Goal: Task Accomplishment & Management: Complete application form

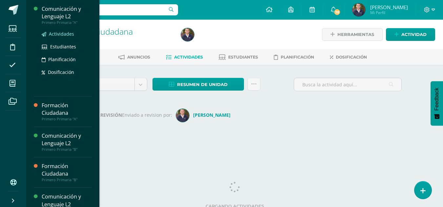
click at [59, 33] on span "Actividades" at bounding box center [61, 34] width 25 height 6
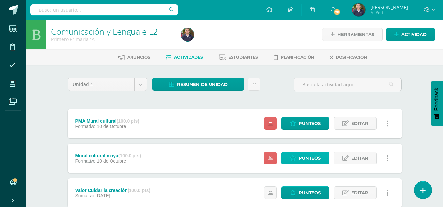
click at [305, 158] on span "Punteos" at bounding box center [309, 158] width 22 height 12
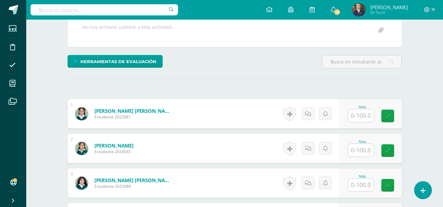
scroll to position [138, 0]
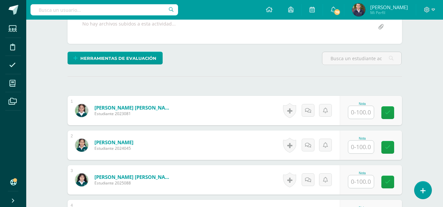
click at [363, 114] on input "text" at bounding box center [361, 112] width 26 height 13
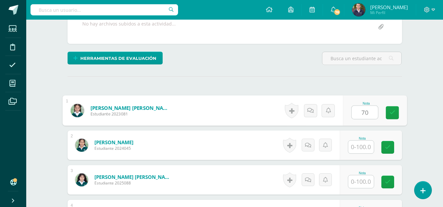
type input "70"
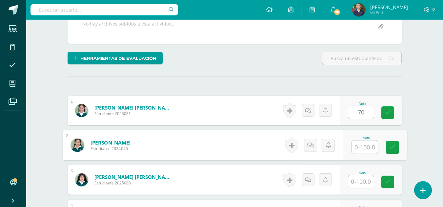
scroll to position [138, 0]
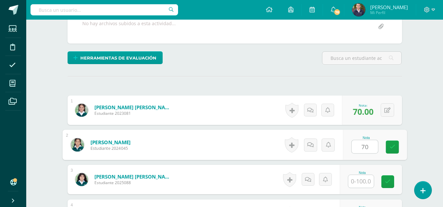
type input "70"
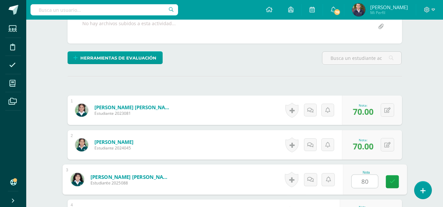
type input "80"
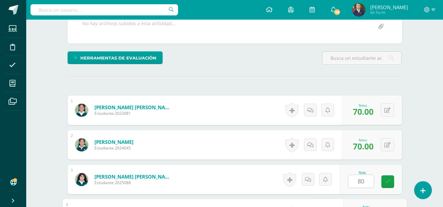
scroll to position [251, 0]
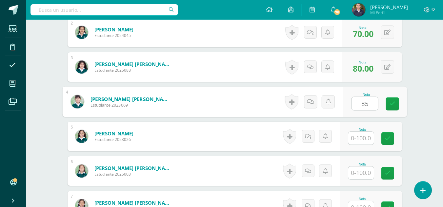
type input "85"
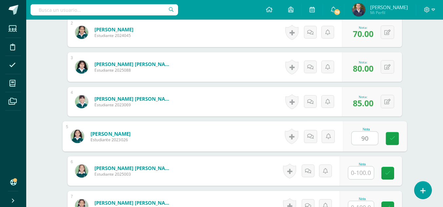
type input "90"
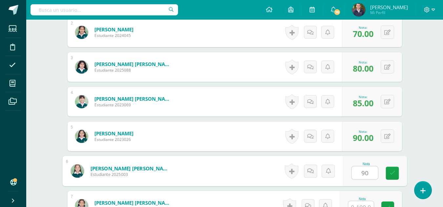
type input "90"
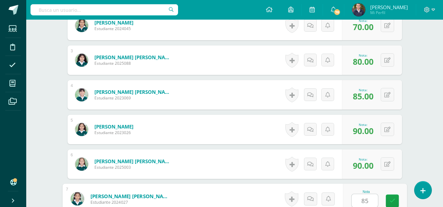
type input "85"
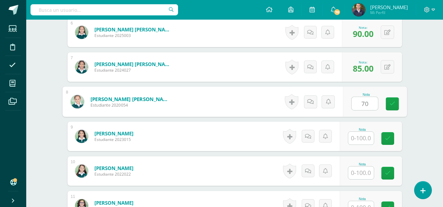
type input "70"
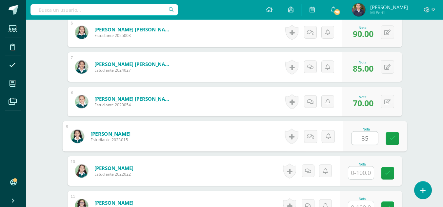
type input "85"
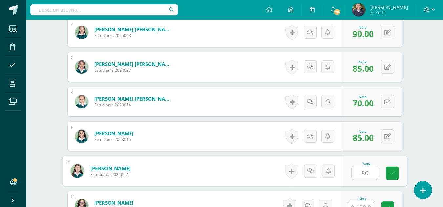
type input "80"
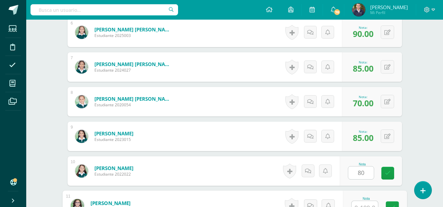
scroll to position [397, 0]
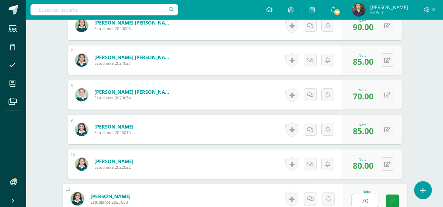
type input "70"
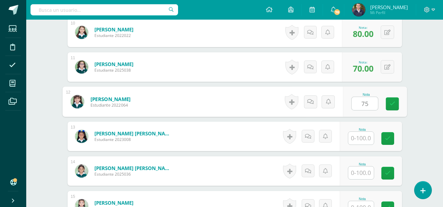
type input "75"
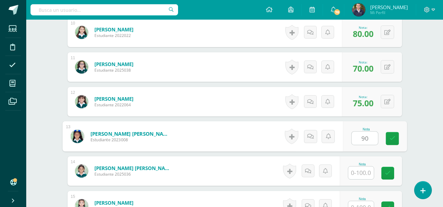
type input "90"
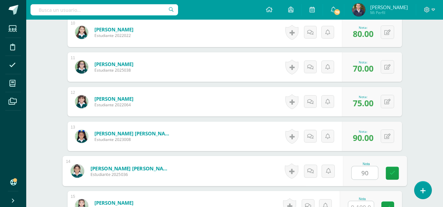
type input "90"
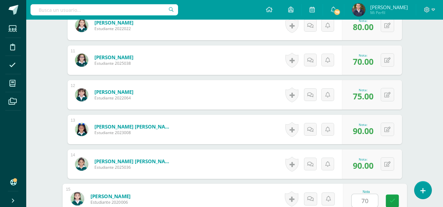
type input "70"
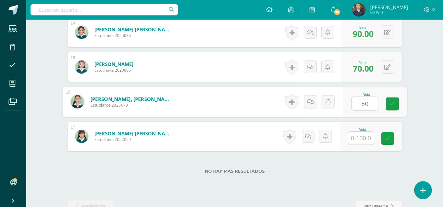
type input "80"
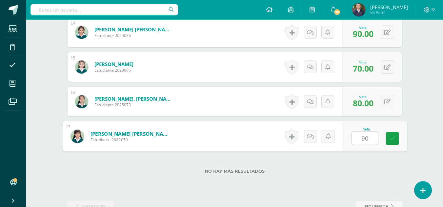
type input "90"
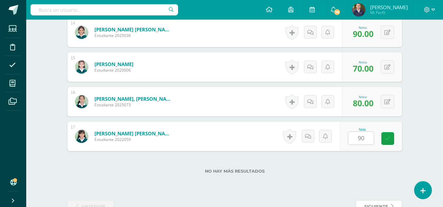
scroll to position [674, 0]
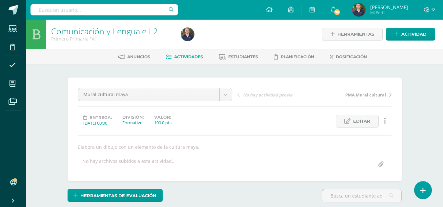
scroll to position [1, 0]
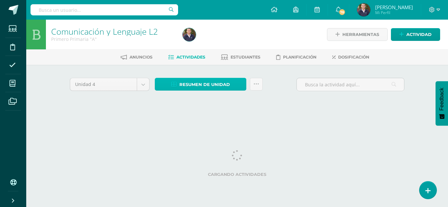
click at [209, 84] on span "Resumen de unidad" at bounding box center [204, 85] width 50 height 12
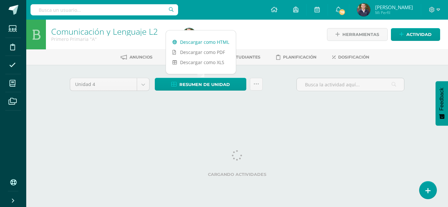
click at [189, 39] on link "Descargar como HTML" at bounding box center [201, 42] width 70 height 10
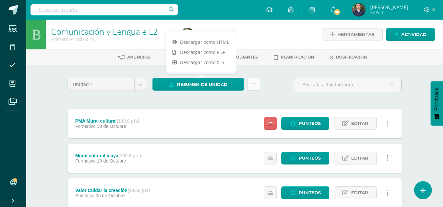
click at [254, 82] on icon at bounding box center [254, 85] width 6 height 6
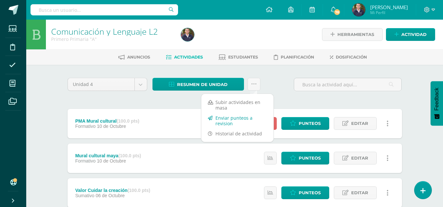
click at [231, 122] on link "Enviar punteos a revision" at bounding box center [237, 121] width 72 height 16
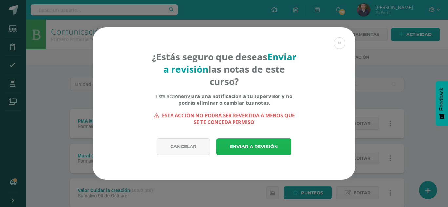
click at [238, 145] on link "Enviar a revisión" at bounding box center [253, 147] width 75 height 17
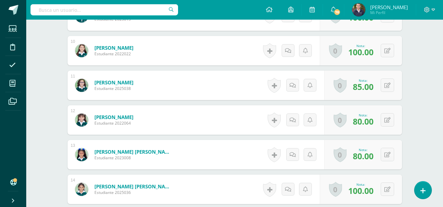
scroll to position [515, 0]
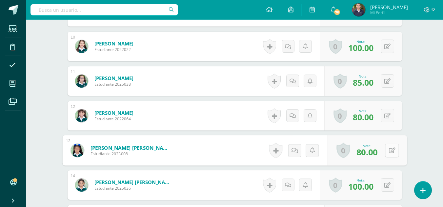
click at [387, 152] on button at bounding box center [392, 151] width 14 height 14
type input "86"
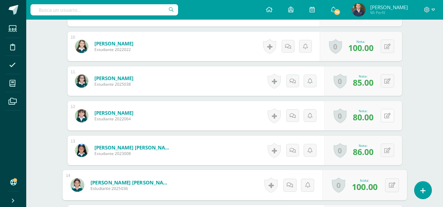
click at [387, 114] on icon at bounding box center [387, 116] width 6 height 6
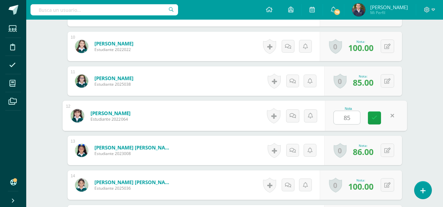
type input "85"
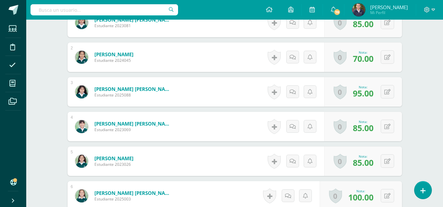
scroll to position [0, 0]
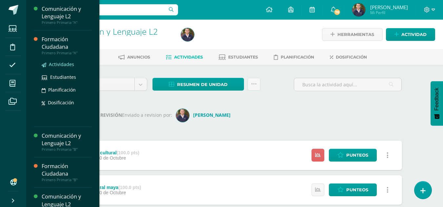
click at [59, 65] on span "Actividades" at bounding box center [61, 64] width 25 height 6
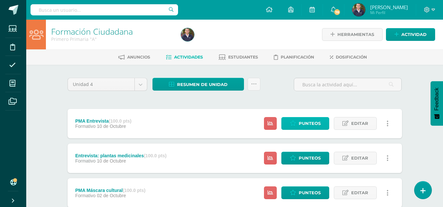
click at [298, 123] on link "Punteos" at bounding box center [305, 123] width 48 height 13
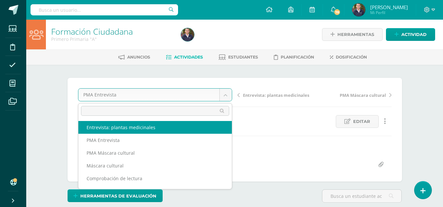
select select "/dashboard/teacher/grade-activity/265305/"
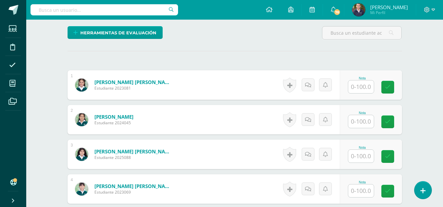
scroll to position [165, 0]
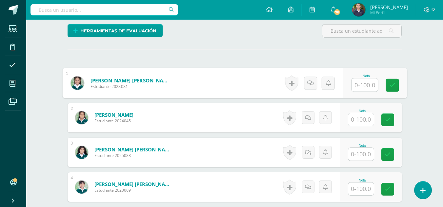
click at [359, 87] on input "text" at bounding box center [364, 85] width 26 height 13
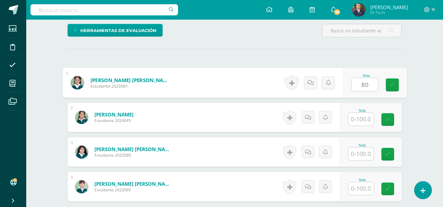
type input "80"
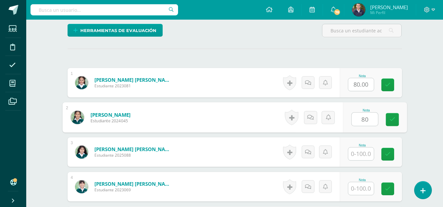
type input "80"
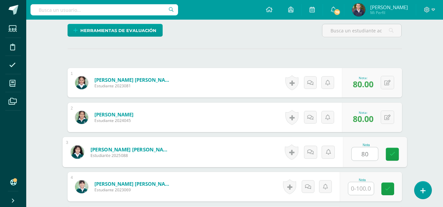
type input "80"
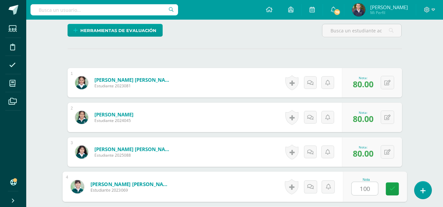
type input "100"
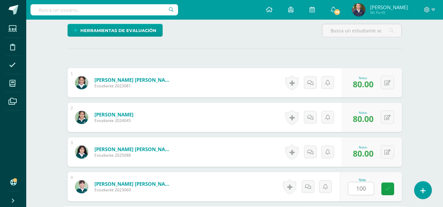
scroll to position [286, 0]
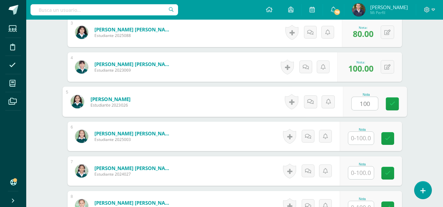
type input "100"
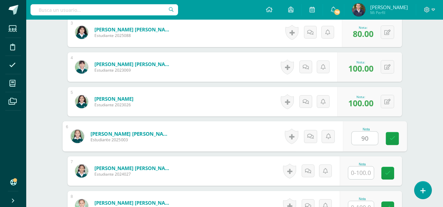
type input "90"
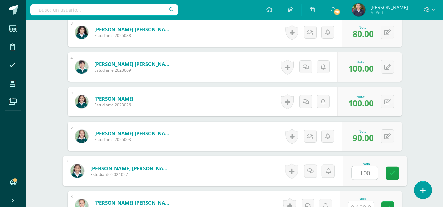
type input "100"
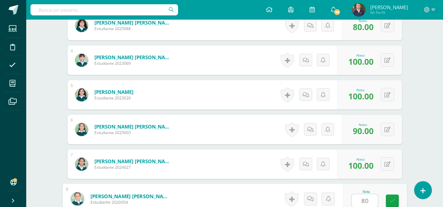
type input "80"
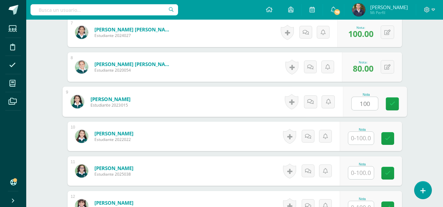
type input "100"
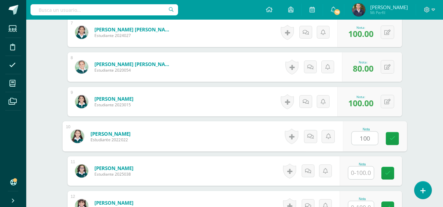
type input "100"
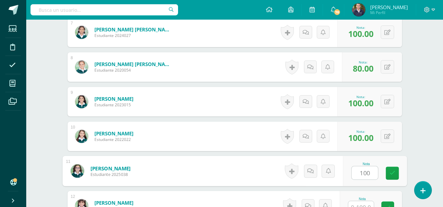
type input "100"
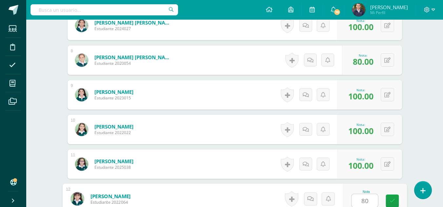
type input "80"
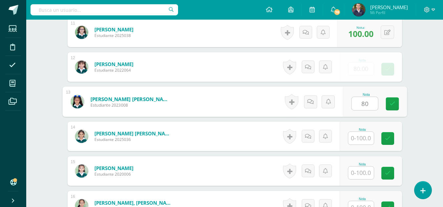
type input "80"
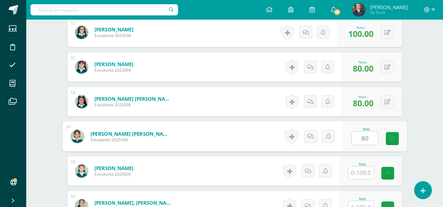
type input "80"
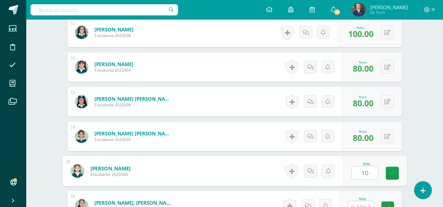
type input "1"
type input "80"
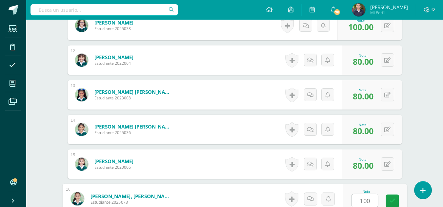
type input "100"
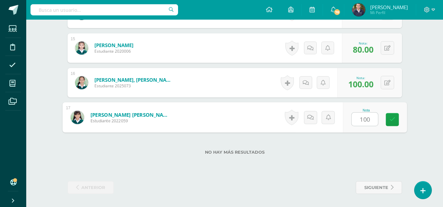
type input "100"
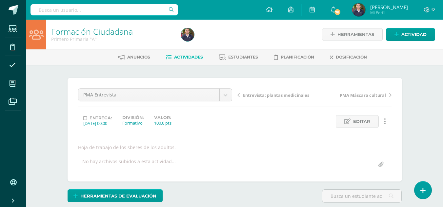
select select "/dashboard/teacher/grade-activity/265305/"
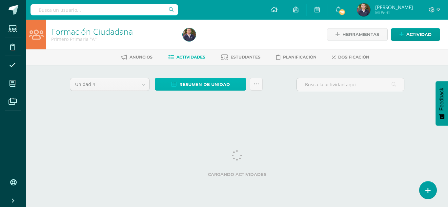
click at [194, 84] on span "Resumen de unidad" at bounding box center [204, 85] width 50 height 12
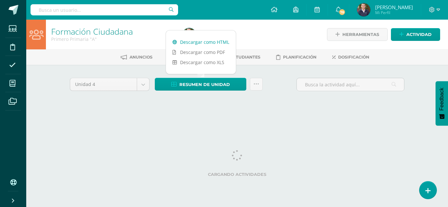
click at [192, 42] on link "Descargar como HTML" at bounding box center [201, 42] width 70 height 10
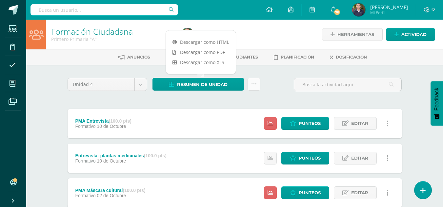
click at [256, 83] on icon at bounding box center [254, 85] width 6 height 6
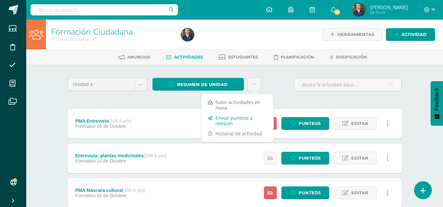
click at [230, 119] on link "Enviar punteos a revision" at bounding box center [237, 121] width 72 height 16
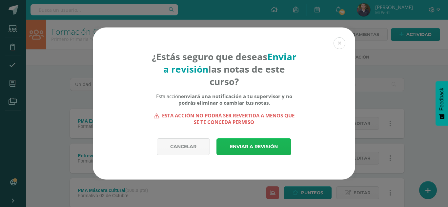
click at [263, 147] on link "Enviar a revisión" at bounding box center [253, 147] width 75 height 17
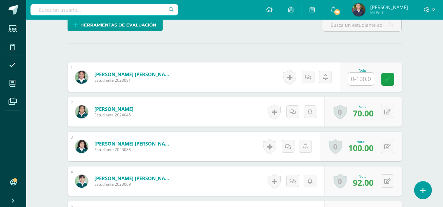
scroll to position [173, 0]
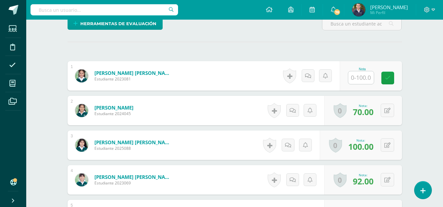
click at [360, 77] on input "text" at bounding box center [361, 77] width 26 height 13
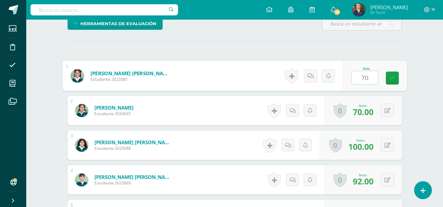
type input "70"
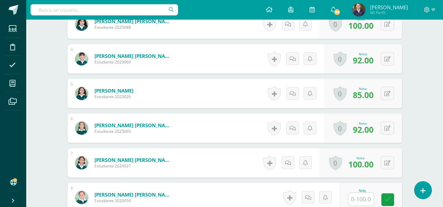
scroll to position [297, 0]
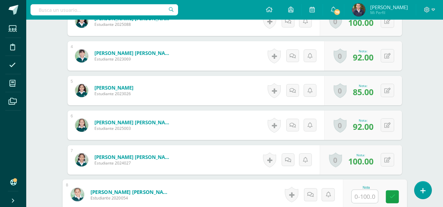
click at [367, 195] on input "text" at bounding box center [364, 196] width 26 height 13
type input "100"
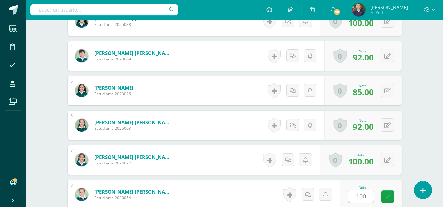
scroll to position [423, 0]
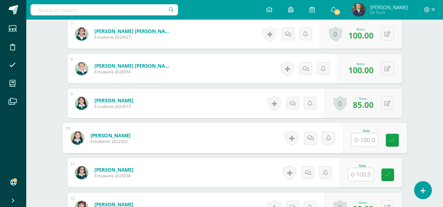
click at [362, 140] on input "text" at bounding box center [364, 140] width 26 height 13
type input "85"
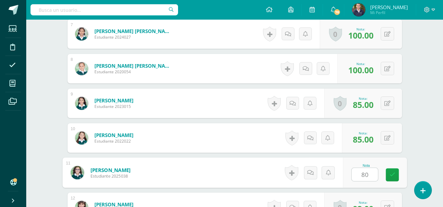
type input "80"
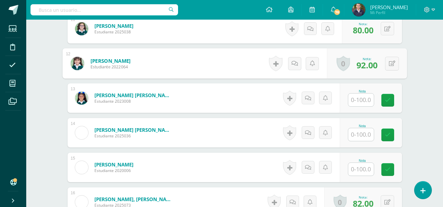
scroll to position [568, 0]
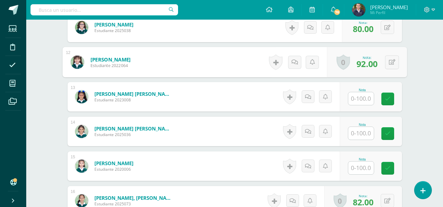
click at [365, 99] on input "text" at bounding box center [361, 98] width 26 height 13
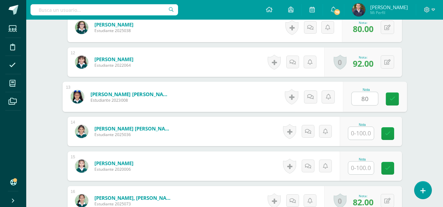
type input "80"
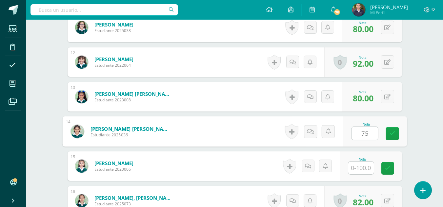
type input "75"
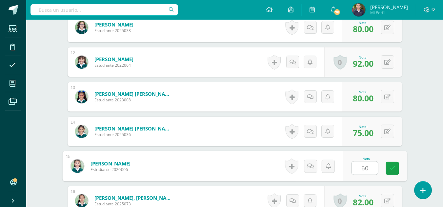
type input "60"
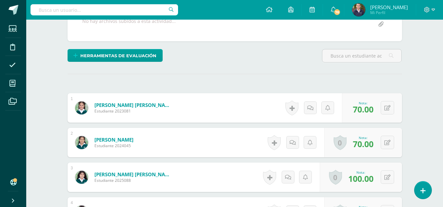
scroll to position [121, 0]
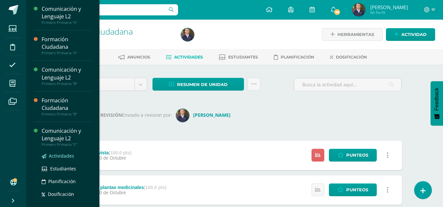
click at [56, 156] on span "Actividades" at bounding box center [61, 156] width 25 height 6
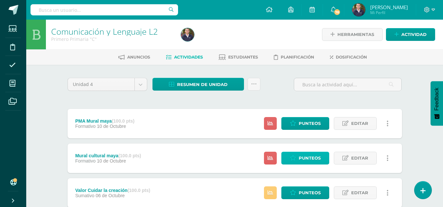
click at [309, 161] on span "Punteos" at bounding box center [309, 158] width 22 height 12
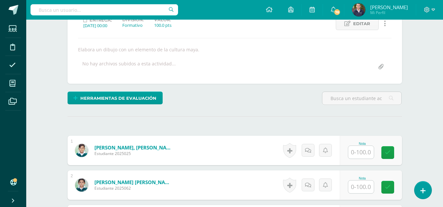
scroll to position [112, 0]
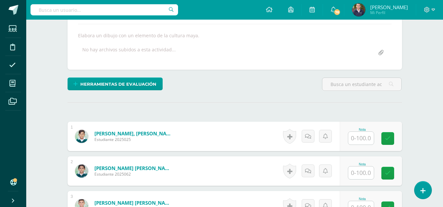
drag, startPoint x: 443, startPoint y: 52, endPoint x: 447, endPoint y: 138, distance: 85.9
click at [364, 136] on input "text" at bounding box center [361, 138] width 26 height 13
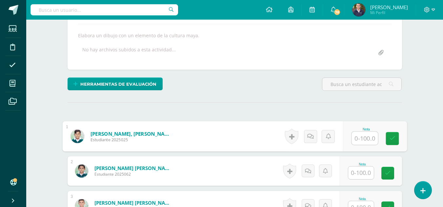
scroll to position [112, 0]
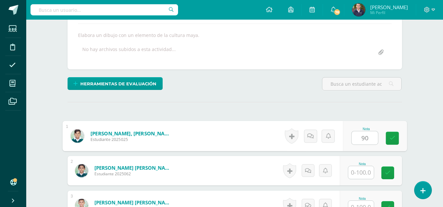
type input "90"
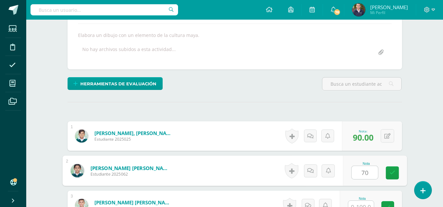
type input "70"
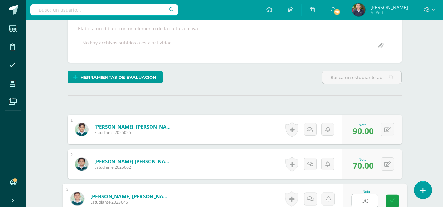
type input "90"
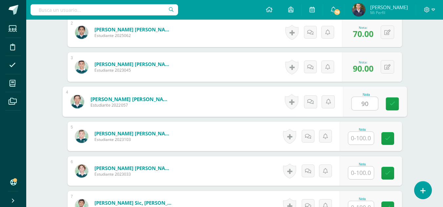
type input "90"
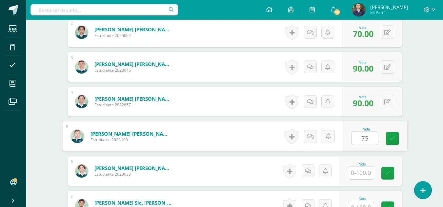
type input "75"
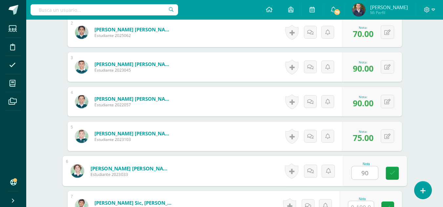
type input "90"
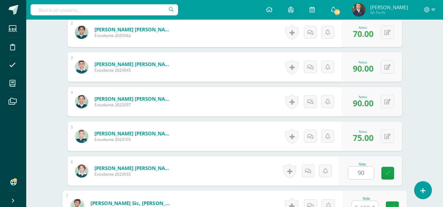
scroll to position [258, 0]
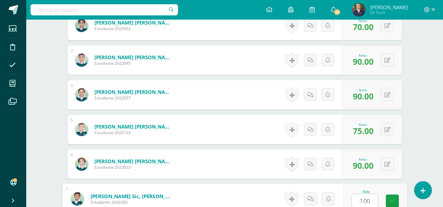
type input "100"
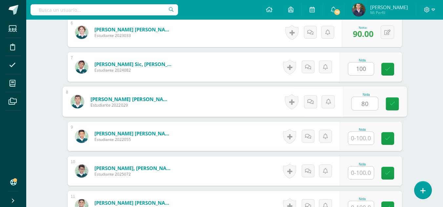
type input "80"
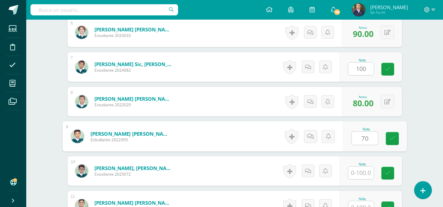
type input "70"
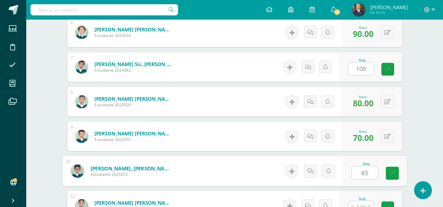
type input "85"
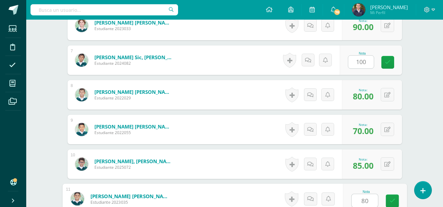
type input "80"
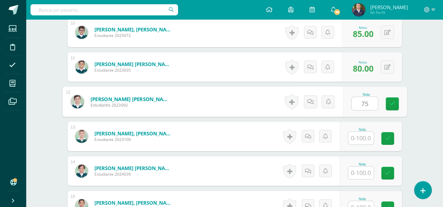
type input "75"
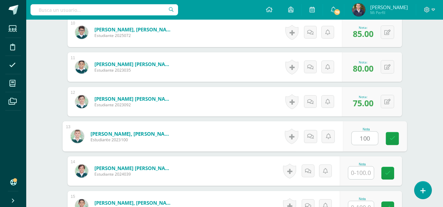
type input "100"
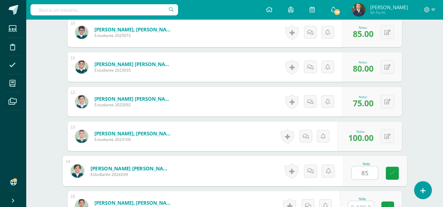
type input "85"
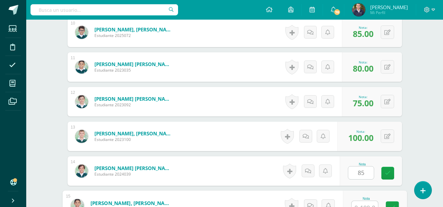
scroll to position [536, 0]
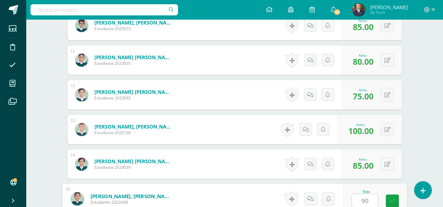
type input "90"
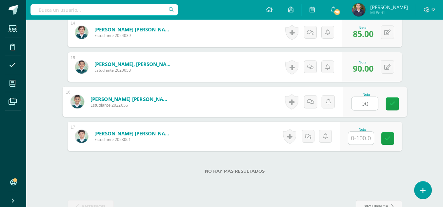
type input "90"
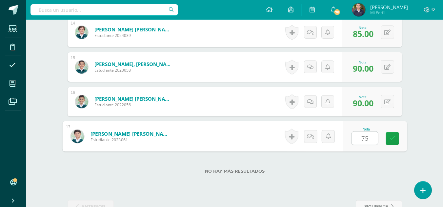
type input "75"
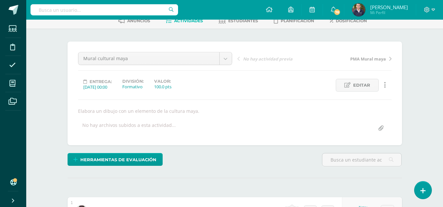
scroll to position [11, 0]
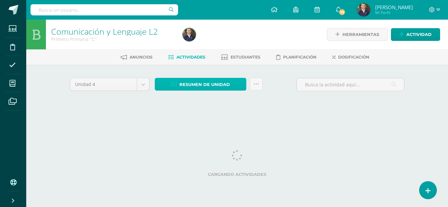
click at [202, 83] on span "Resumen de unidad" at bounding box center [204, 85] width 50 height 12
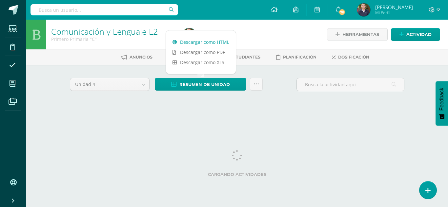
click at [190, 40] on link "Descargar como HTML" at bounding box center [201, 42] width 70 height 10
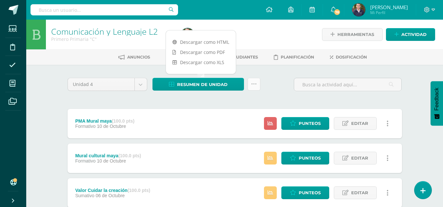
click at [253, 86] on icon at bounding box center [254, 85] width 6 height 6
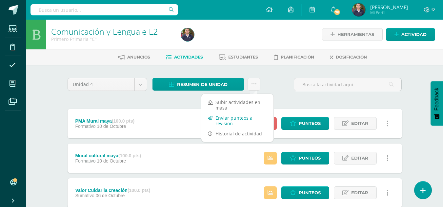
click at [235, 119] on link "Enviar punteos a revision" at bounding box center [237, 121] width 72 height 16
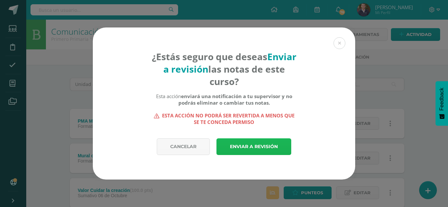
click at [240, 146] on link "Enviar a revisión" at bounding box center [253, 147] width 75 height 17
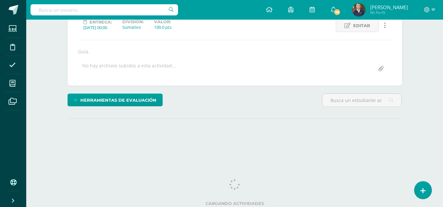
scroll to position [98, 0]
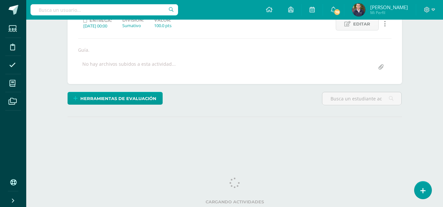
click at [442, 135] on html "Estudiantes Disciplina Asistencia Mis cursos Archivos Soporte Ayuda Reportar un…" at bounding box center [221, 35] width 443 height 266
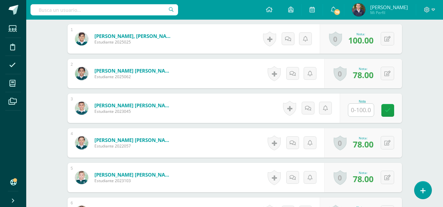
scroll to position [210, 0]
click at [359, 109] on input "text" at bounding box center [361, 110] width 26 height 13
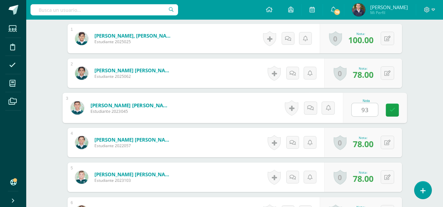
type input "93"
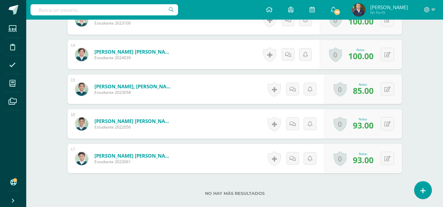
scroll to position [651, 0]
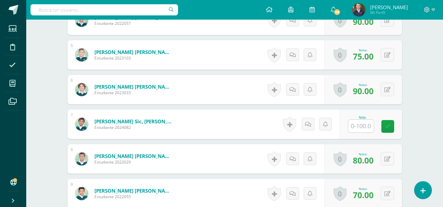
scroll to position [335, 0]
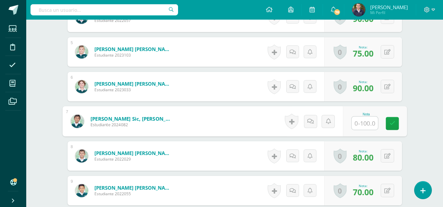
click at [363, 121] on input "text" at bounding box center [364, 123] width 26 height 13
type input "100"
click at [395, 124] on link at bounding box center [391, 123] width 13 height 13
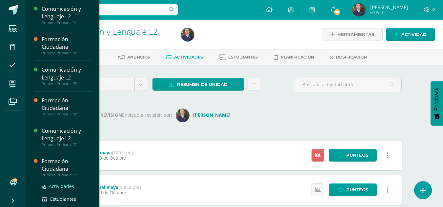
click at [58, 184] on span "Actividades" at bounding box center [61, 186] width 25 height 6
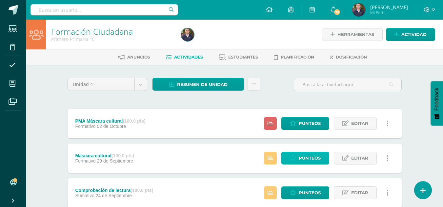
click at [312, 159] on span "Punteos" at bounding box center [309, 158] width 22 height 12
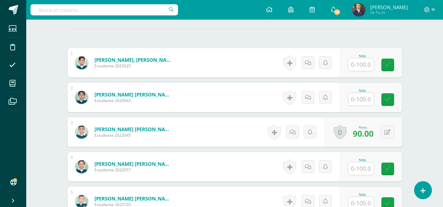
scroll to position [188, 0]
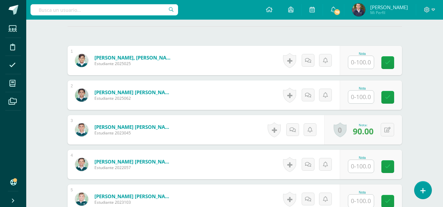
click at [362, 65] on input "text" at bounding box center [361, 62] width 26 height 13
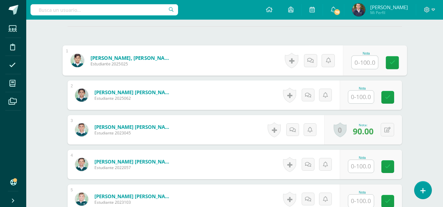
scroll to position [188, 0]
type input "89"
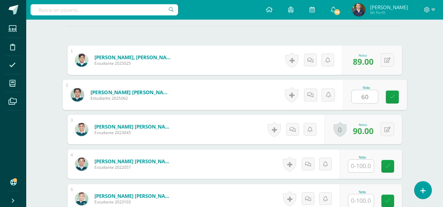
type input "60"
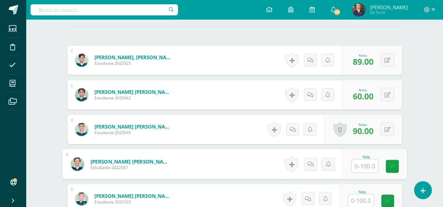
click at [358, 166] on input "text" at bounding box center [364, 166] width 26 height 13
type input "60"
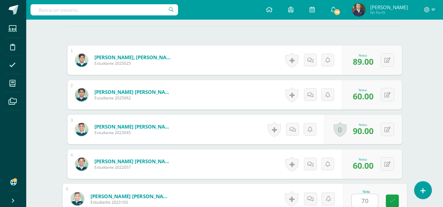
type input "70"
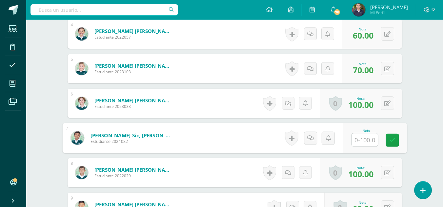
click at [365, 142] on input "text" at bounding box center [364, 140] width 26 height 13
type input "100"
click at [386, 139] on button at bounding box center [392, 138] width 14 height 14
type input "90"
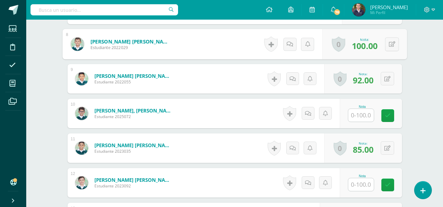
scroll to position [459, 0]
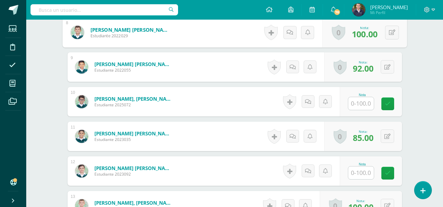
click at [362, 104] on input "text" at bounding box center [361, 103] width 26 height 13
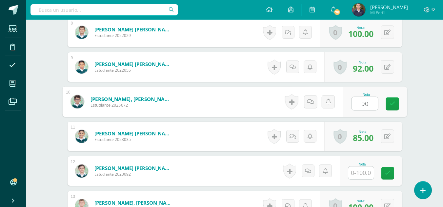
type input "90"
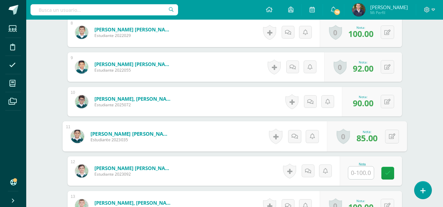
click at [361, 174] on input "text" at bounding box center [361, 173] width 26 height 13
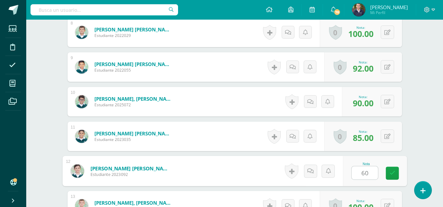
type input "60"
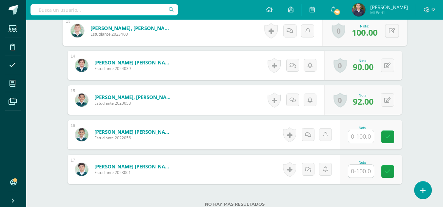
scroll to position [636, 0]
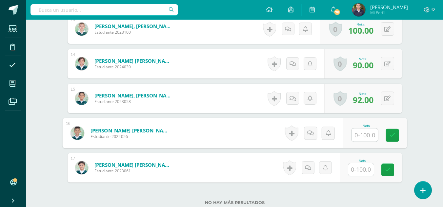
click at [362, 135] on input "text" at bounding box center [364, 135] width 26 height 13
type input "90"
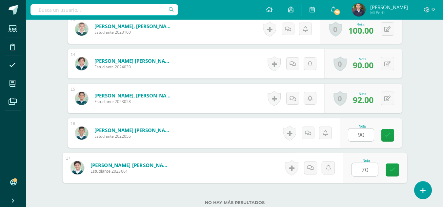
type input "70"
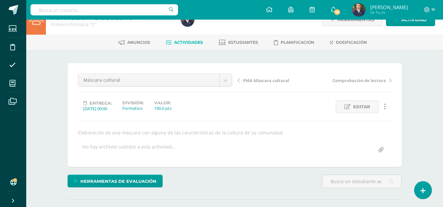
scroll to position [0, 0]
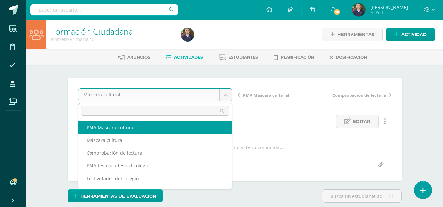
select select "/dashboard/teacher/grade-activity/264097/"
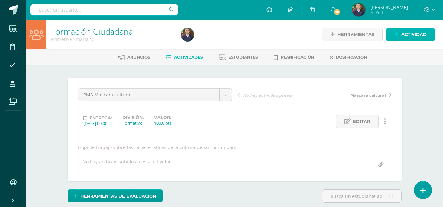
click at [414, 34] on span "Actividad" at bounding box center [413, 35] width 25 height 12
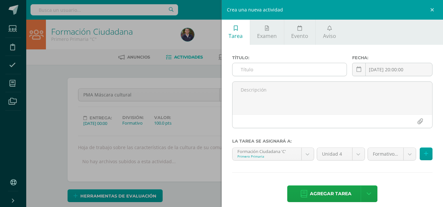
click at [259, 68] on input "text" at bounding box center [289, 69] width 114 height 13
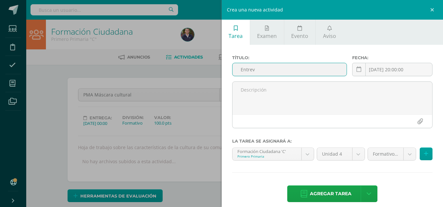
scroll to position [0, 0]
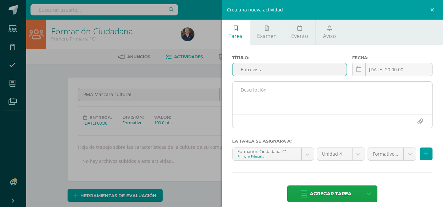
type input "Entrevista"
click at [245, 89] on textarea at bounding box center [332, 98] width 200 height 33
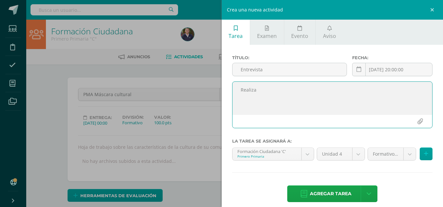
scroll to position [1, 0]
type textarea "Realiza entrevista a maestros sobre conocimientos de medicina natural."
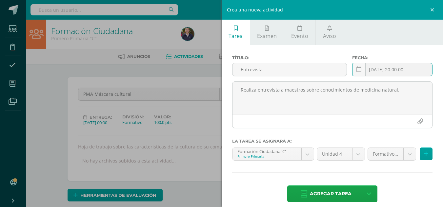
click at [384, 70] on input "[DATE] 20:00:00" at bounding box center [392, 69] width 80 height 13
click at [357, 70] on icon at bounding box center [358, 70] width 5 height 6
click at [376, 70] on input "[DATE] 20:00:00" at bounding box center [392, 69] width 80 height 13
click at [357, 70] on icon at bounding box center [358, 70] width 5 height 6
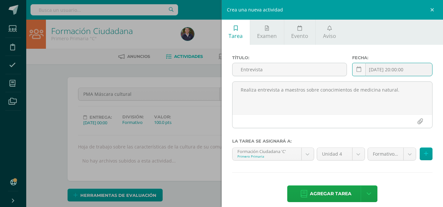
click at [394, 69] on input "[DATE] 20:00:00" at bounding box center [392, 69] width 80 height 13
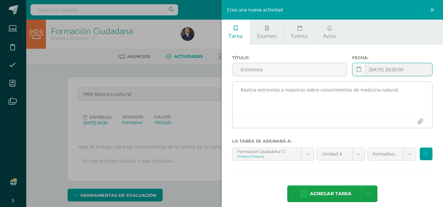
click at [390, 102] on textarea "Realiza entrevista a maestros sobre conocimientos de medicina natural." at bounding box center [332, 98] width 200 height 33
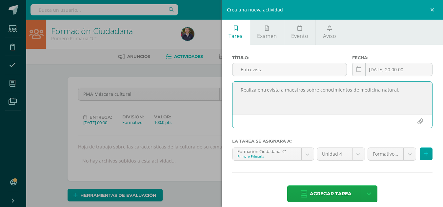
click at [401, 93] on textarea "Realiza entrevista a maestros sobre conocimientos de medicina natural." at bounding box center [332, 98] width 200 height 33
click at [356, 70] on icon at bounding box center [358, 70] width 5 height 6
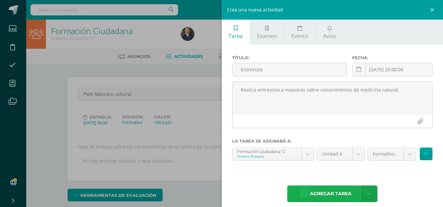
click at [333, 199] on span "Agregar tarea" at bounding box center [331, 194] width 42 height 16
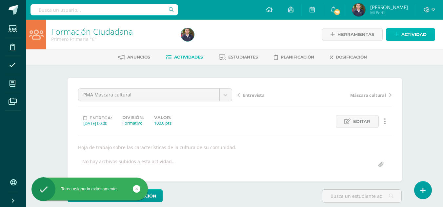
click at [411, 34] on span "Actividad" at bounding box center [413, 35] width 25 height 12
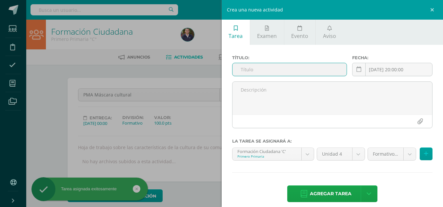
click at [262, 70] on input "text" at bounding box center [289, 69] width 114 height 13
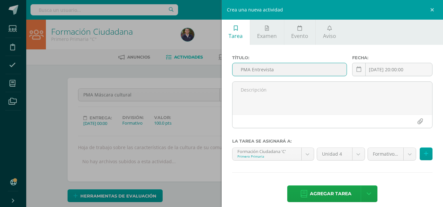
scroll to position [0, 0]
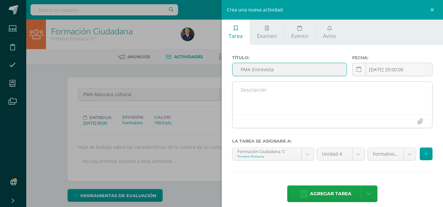
type input "PMA Entrevista"
click at [246, 90] on textarea at bounding box center [332, 98] width 200 height 33
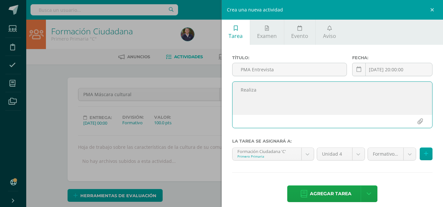
scroll to position [1, 0]
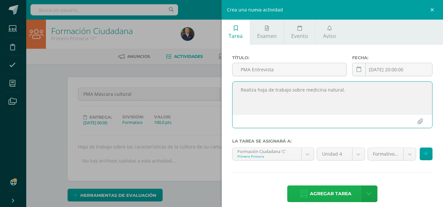
type textarea "Realiza hoja de trabajo sobre medicina natural."
click at [325, 192] on span "Agregar tarea" at bounding box center [331, 194] width 42 height 16
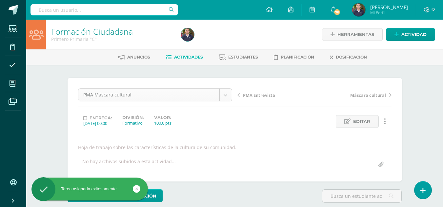
click at [225, 98] on body "Tarea asignada exitosamente Estudiantes Disciplina Asistencia Mis cursos Archiv…" at bounding box center [221, 133] width 443 height 266
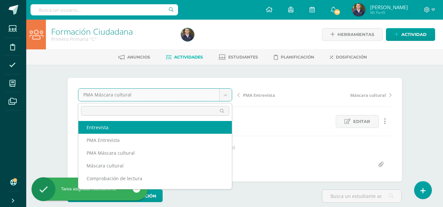
select select "/dashboard/teacher/grade-activity/265367/"
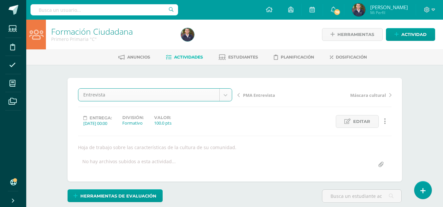
scroll to position [0, 0]
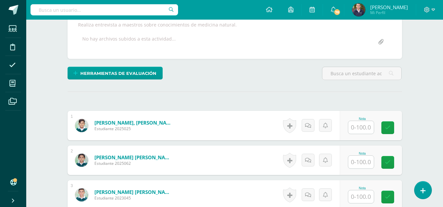
scroll to position [124, 0]
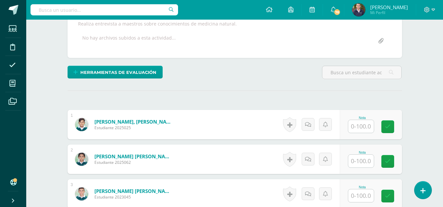
click at [361, 123] on input "text" at bounding box center [361, 126] width 26 height 13
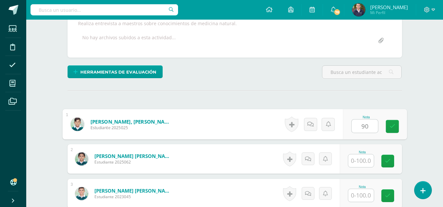
type input "90"
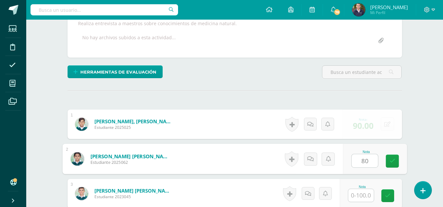
type input "80"
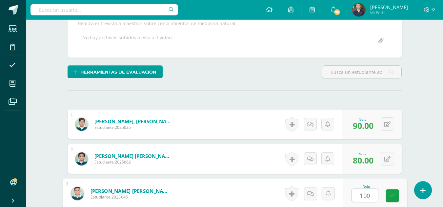
type input "100"
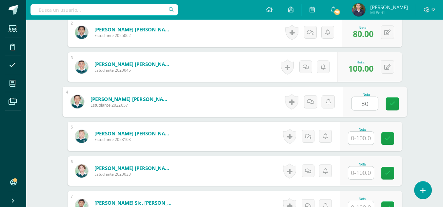
type input "80"
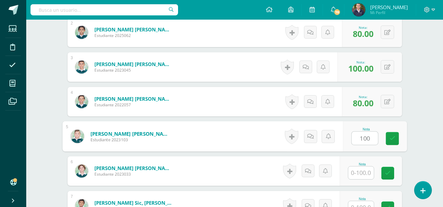
type input "100"
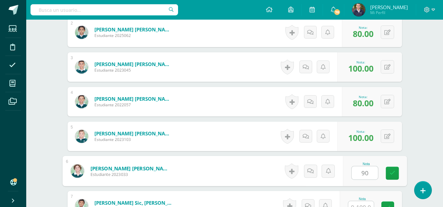
type input "90"
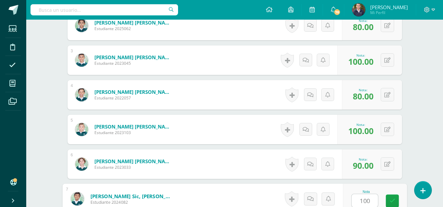
type input "100"
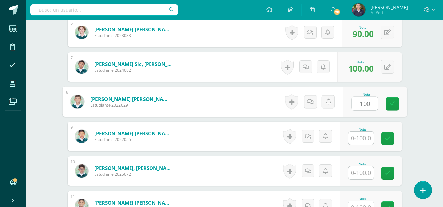
type input "100"
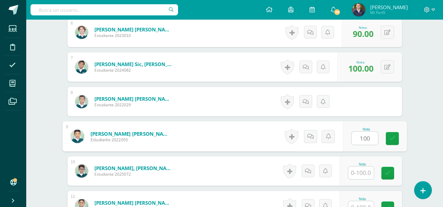
type input "100"
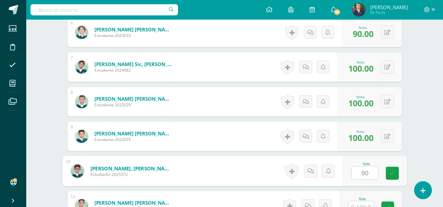
type input "90"
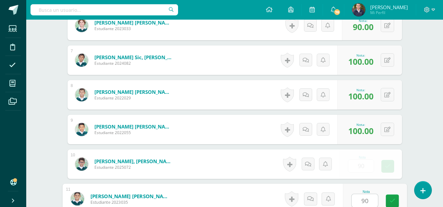
type input "90"
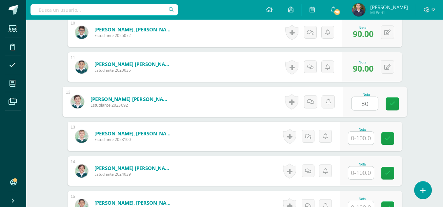
type input "80"
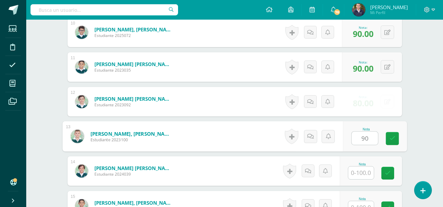
type input "90"
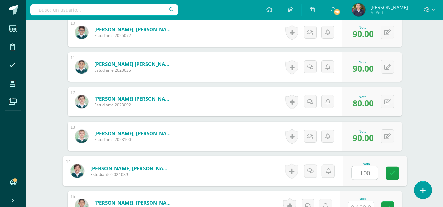
type input "100"
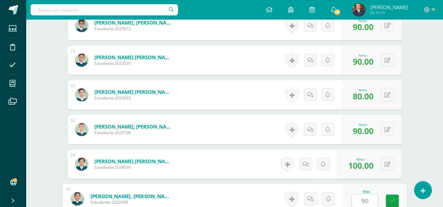
type input "90"
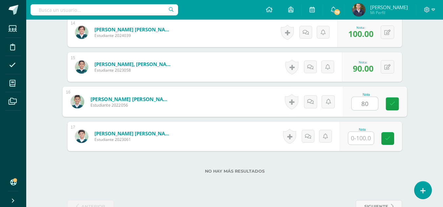
type input "80"
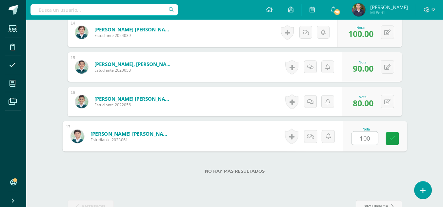
type input "100"
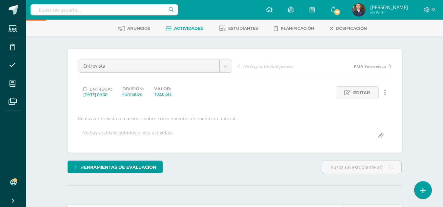
scroll to position [0, 0]
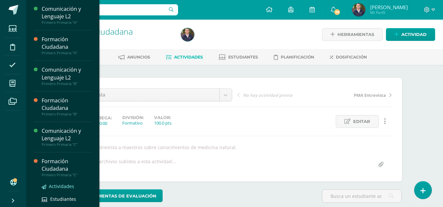
click at [58, 186] on span "Actividades" at bounding box center [61, 186] width 25 height 6
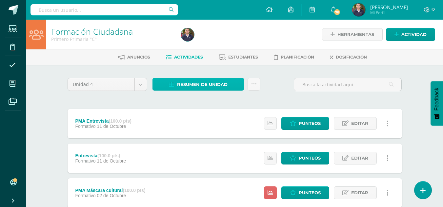
click at [192, 87] on span "Resumen de unidad" at bounding box center [202, 85] width 50 height 12
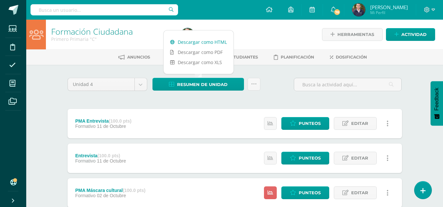
click at [194, 40] on link "Descargar como HTML" at bounding box center [198, 42] width 70 height 10
click at [254, 85] on icon at bounding box center [254, 85] width 6 height 6
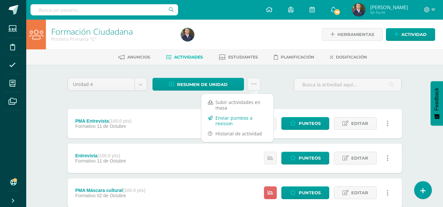
click at [223, 118] on link "Enviar punteos a revision" at bounding box center [237, 121] width 72 height 16
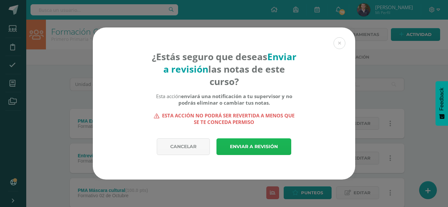
click at [255, 151] on link "Enviar a revisión" at bounding box center [253, 147] width 75 height 17
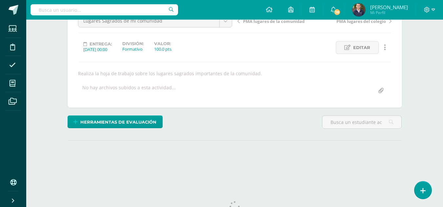
scroll to position [76, 0]
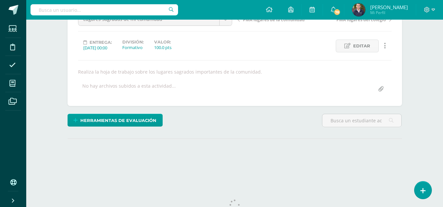
click at [442, 108] on html "Estudiantes Disciplina Asistencia Mis cursos Archivos Soporte Ayuda Reportar un…" at bounding box center [221, 57] width 443 height 266
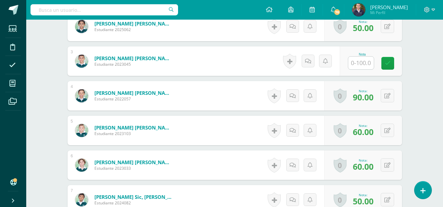
scroll to position [257, 0]
click at [363, 62] on input "text" at bounding box center [361, 62] width 26 height 13
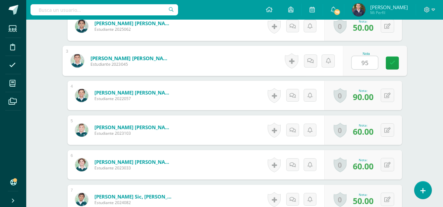
type input "95"
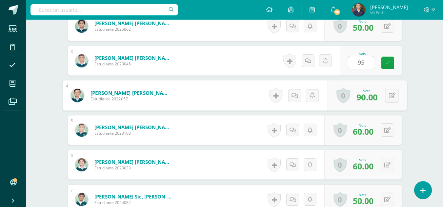
scroll to position [258, 0]
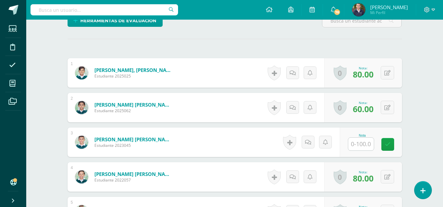
scroll to position [176, 0]
click at [362, 144] on input "text" at bounding box center [361, 144] width 26 height 13
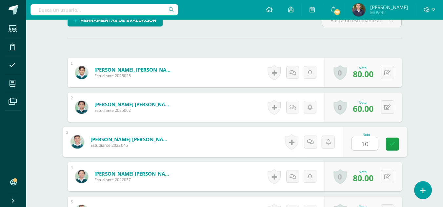
scroll to position [176, 0]
type input "100"
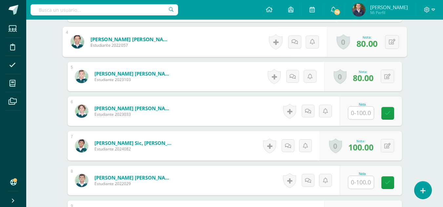
scroll to position [313, 0]
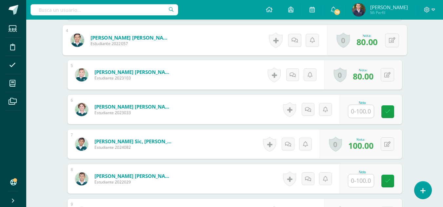
click at [367, 110] on input "text" at bounding box center [361, 111] width 26 height 13
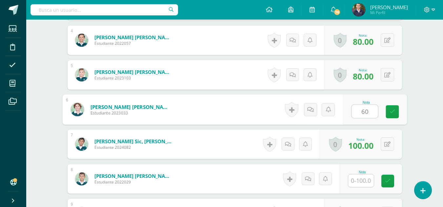
type input "60"
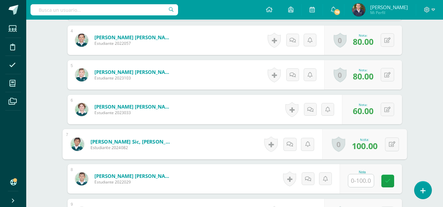
click at [360, 182] on input "text" at bounding box center [361, 181] width 26 height 13
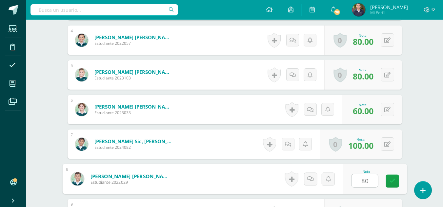
type input "80"
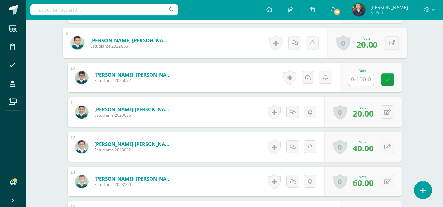
scroll to position [485, 0]
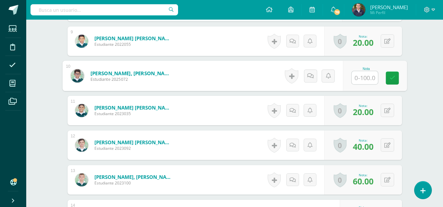
click at [365, 78] on input "text" at bounding box center [364, 77] width 26 height 13
type input "60"
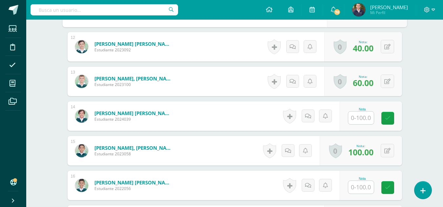
scroll to position [591, 0]
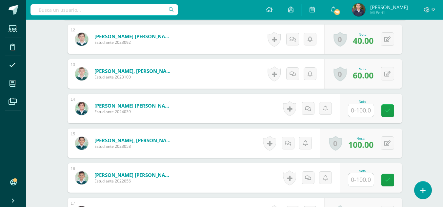
click at [362, 112] on input "text" at bounding box center [361, 110] width 26 height 13
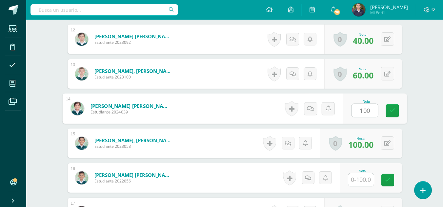
type input "100"
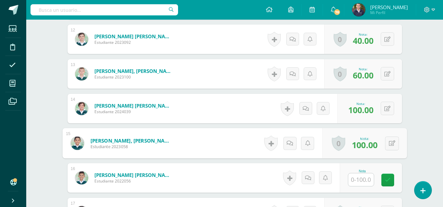
click at [361, 177] on input "text" at bounding box center [361, 180] width 26 height 13
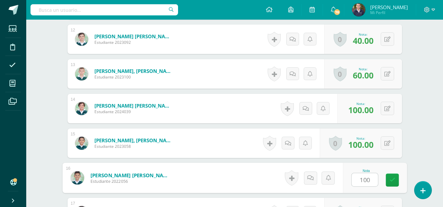
type input "100"
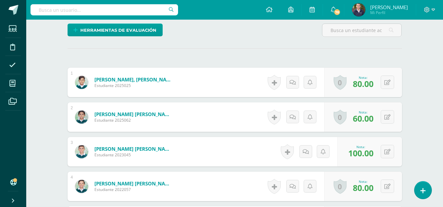
scroll to position [157, 0]
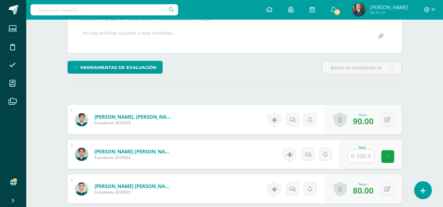
scroll to position [162, 0]
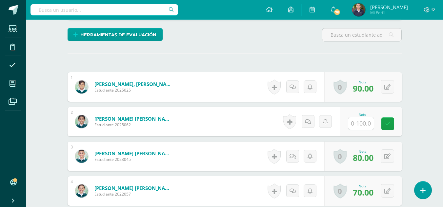
click at [360, 123] on input "text" at bounding box center [361, 123] width 26 height 13
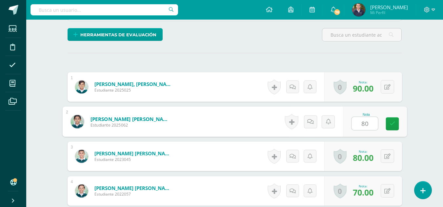
type input "80"
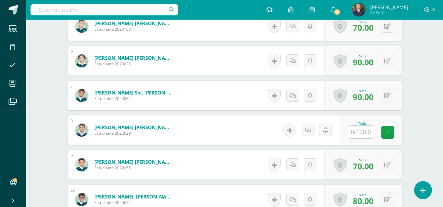
scroll to position [371, 0]
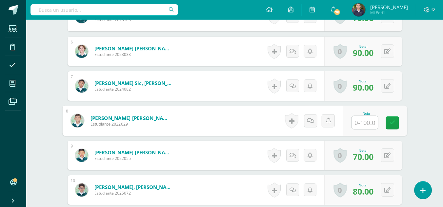
click at [364, 124] on input "text" at bounding box center [364, 122] width 26 height 13
type input "90"
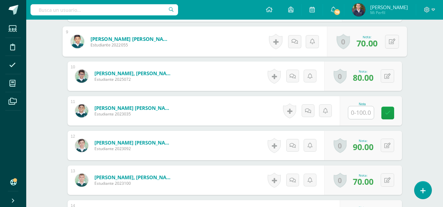
scroll to position [493, 0]
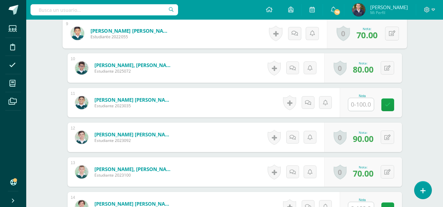
click at [365, 105] on input "text" at bounding box center [361, 104] width 26 height 13
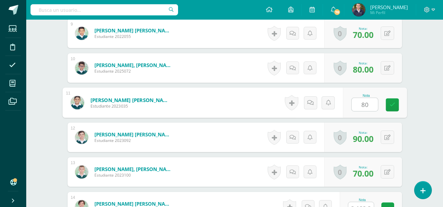
type input "80"
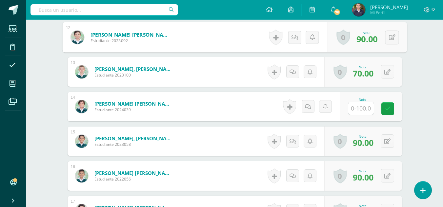
scroll to position [596, 0]
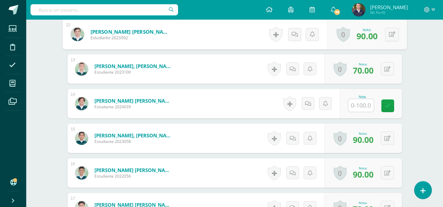
click at [362, 106] on input "text" at bounding box center [361, 105] width 26 height 13
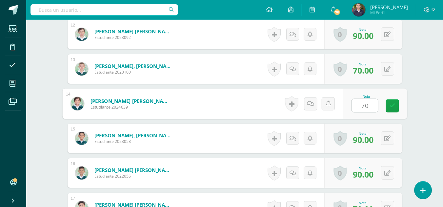
type input "70"
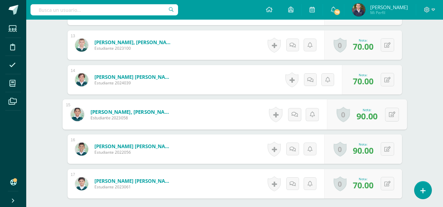
scroll to position [623, 0]
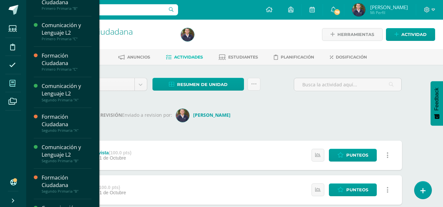
scroll to position [106, 0]
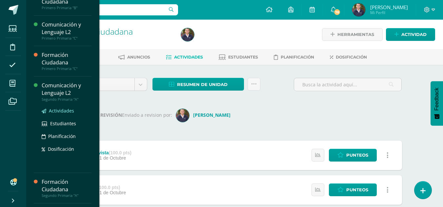
click at [58, 110] on span "Actividades" at bounding box center [61, 111] width 25 height 6
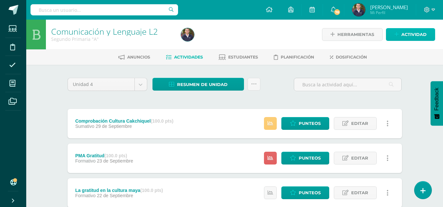
click at [414, 35] on span "Actividad" at bounding box center [413, 35] width 25 height 12
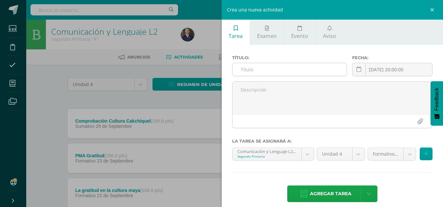
click at [246, 69] on input "text" at bounding box center [289, 69] width 114 height 13
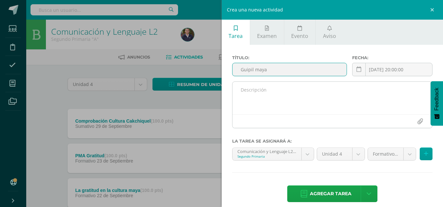
type input "Guipil maya"
click at [241, 87] on textarea at bounding box center [332, 98] width 200 height 33
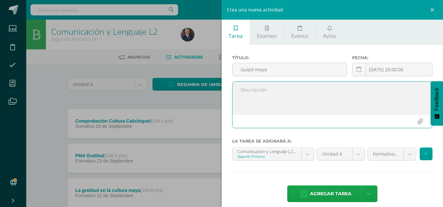
paste textarea "[PERSON_NAME] 82Pts."
type textarea "[PERSON_NAME] 82Pts."
drag, startPoint x: 295, startPoint y: 97, endPoint x: 233, endPoint y: 86, distance: 62.9
click at [233, 86] on textarea "Martín Arrivillaga 82Pts." at bounding box center [332, 98] width 200 height 33
drag, startPoint x: 371, startPoint y: 90, endPoint x: 238, endPoint y: 95, distance: 133.1
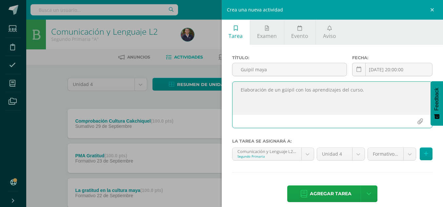
click at [238, 95] on textarea "Elaboración de un güipil con los aprendizajes del curso." at bounding box center [332, 98] width 200 height 33
type textarea "Elaboración de un güipil con los aprendizajes del curso."
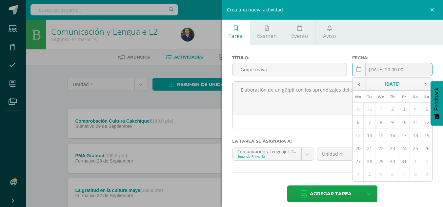
click at [382, 70] on input "[DATE] 20:00:00" at bounding box center [392, 69] width 80 height 13
click at [356, 71] on icon at bounding box center [358, 70] width 5 height 6
click at [389, 124] on td "9" at bounding box center [391, 122] width 11 height 13
type input "2025-10-09"
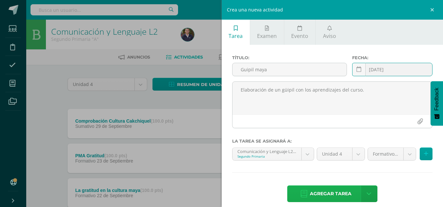
click at [333, 191] on span "Agregar tarea" at bounding box center [331, 194] width 42 height 16
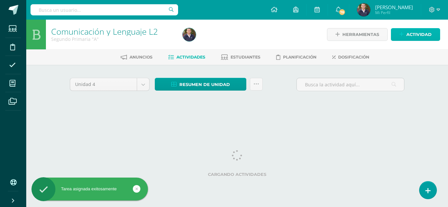
click at [416, 37] on span "Actividad" at bounding box center [418, 35] width 25 height 12
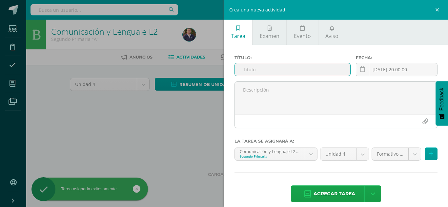
click at [280, 70] on input "text" at bounding box center [292, 69] width 115 height 13
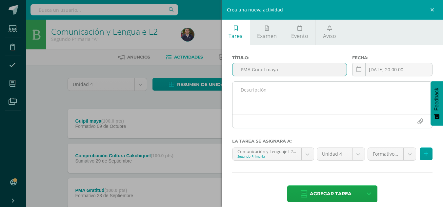
type input "PMA Guipil maya"
click at [255, 87] on textarea at bounding box center [332, 98] width 200 height 33
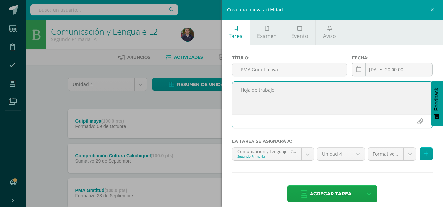
paste textarea "Elaboración de un güipil con los aprendizajes del curso."
drag, startPoint x: 301, startPoint y: 89, endPoint x: 277, endPoint y: 90, distance: 24.0
click at [277, 90] on textarea "Hoja de trabajo Elaboración de un güipil con los aprendizajes del curso." at bounding box center [332, 98] width 200 height 33
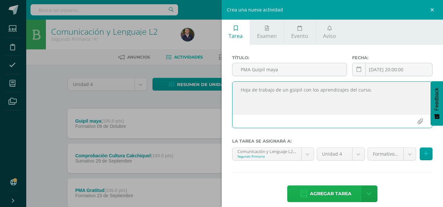
type textarea "Hoja de trabajo de un güipil con los aprendizajes del curso."
click at [329, 192] on span "Agregar tarea" at bounding box center [331, 194] width 42 height 16
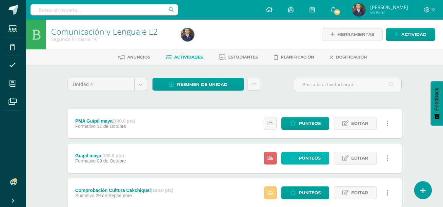
click at [304, 158] on span "Punteos" at bounding box center [309, 158] width 22 height 12
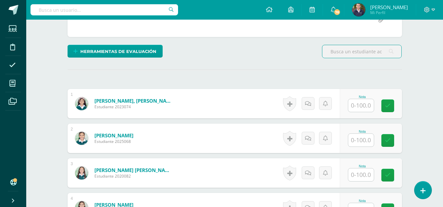
scroll to position [151, 0]
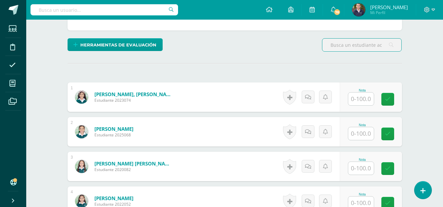
click at [362, 98] on input "text" at bounding box center [361, 99] width 26 height 13
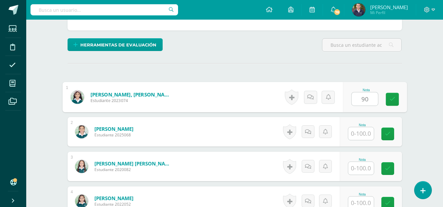
type input "90"
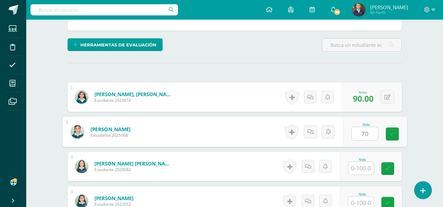
type input "70"
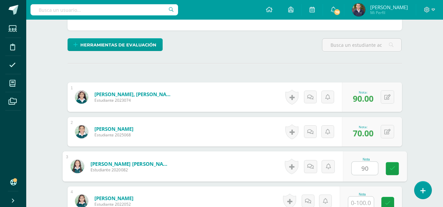
type input "90"
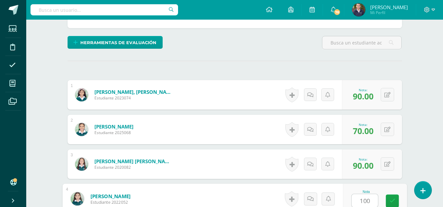
type input "100"
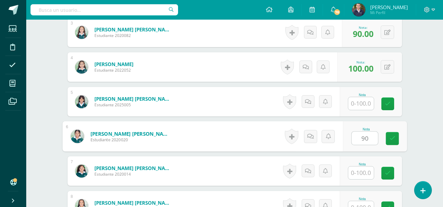
type input "90"
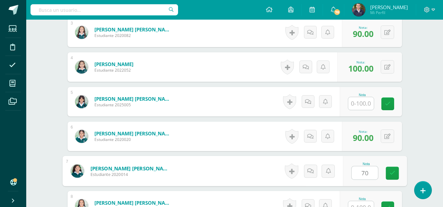
type input "70"
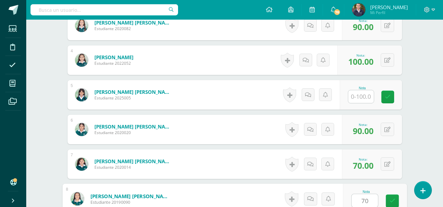
type input "70"
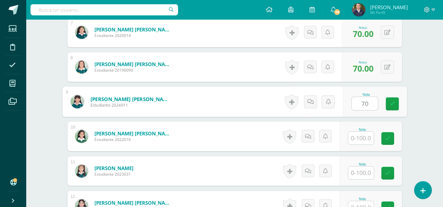
type input "70"
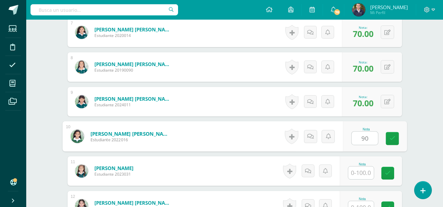
type input "90"
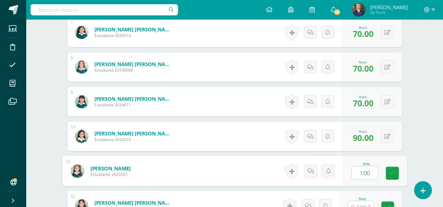
type input "100"
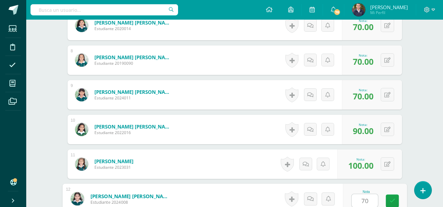
type input "70"
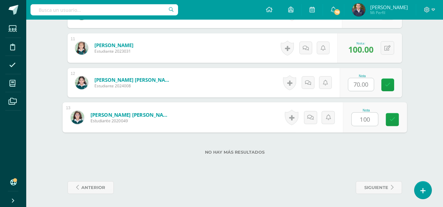
type input "100"
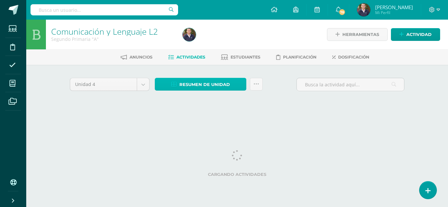
click at [201, 84] on span "Resumen de unidad" at bounding box center [204, 85] width 50 height 12
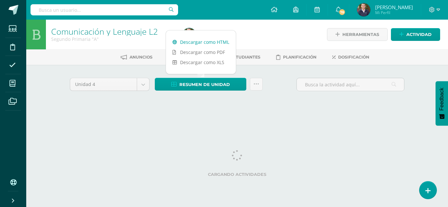
click at [192, 44] on link "Descargar como HTML" at bounding box center [201, 42] width 70 height 10
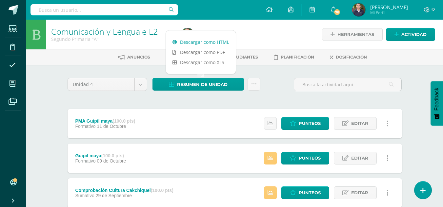
click at [202, 41] on link "Descargar como HTML" at bounding box center [201, 42] width 70 height 10
click at [253, 86] on icon at bounding box center [254, 85] width 6 height 6
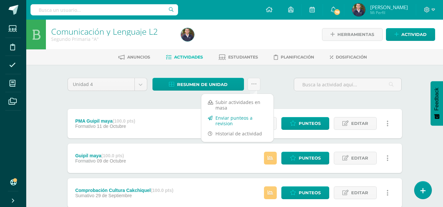
click at [237, 120] on link "Enviar punteos a revision" at bounding box center [237, 121] width 72 height 16
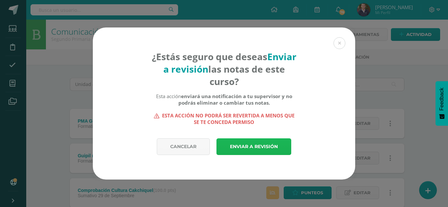
click at [244, 148] on link "Enviar a revisión" at bounding box center [253, 147] width 75 height 17
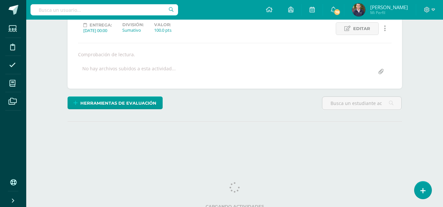
scroll to position [98, 0]
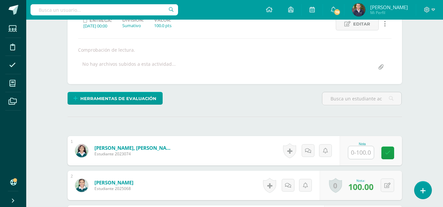
click at [363, 151] on input "text" at bounding box center [361, 152] width 26 height 13
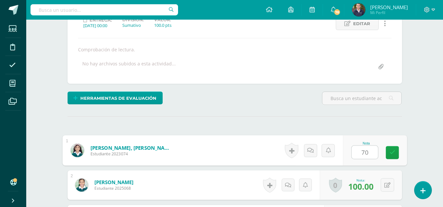
type input "70"
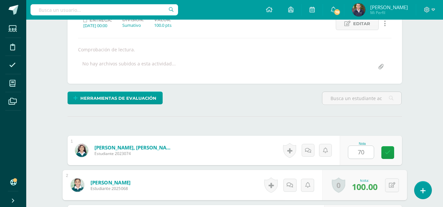
scroll to position [98, 0]
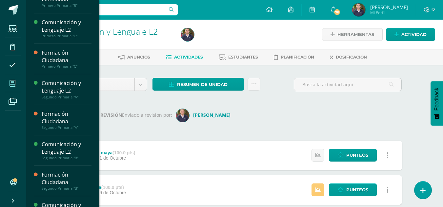
scroll to position [109, 0]
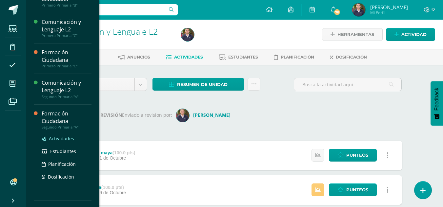
click at [57, 139] on span "Actividades" at bounding box center [61, 139] width 25 height 6
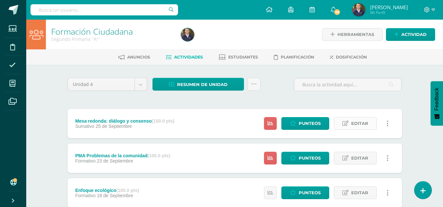
click at [359, 122] on span "Editar" at bounding box center [359, 124] width 17 height 12
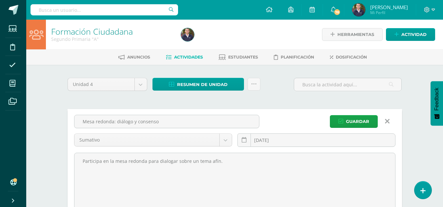
drag, startPoint x: 162, startPoint y: 121, endPoint x: 66, endPoint y: 125, distance: 95.4
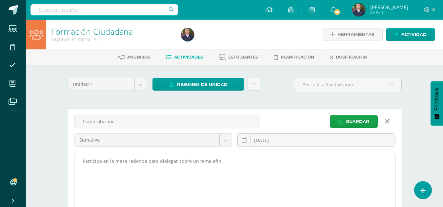
type input "Comprobación"
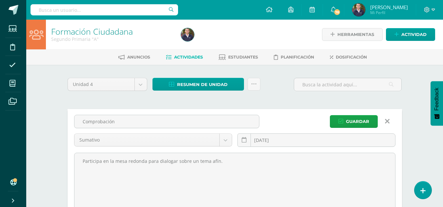
drag, startPoint x: 220, startPoint y: 161, endPoint x: 73, endPoint y: 163, distance: 147.8
click at [73, 163] on div "Participa en la mesa redonda para dialogar sobre un tema afín." at bounding box center [234, 188] width 326 height 73
type textarea "Comprobación de lectura del modelo ecológico y diálogo y consenso."
click at [280, 141] on input "2025-09-25" at bounding box center [316, 140] width 157 height 13
click at [265, 141] on input "2025-09-25" at bounding box center [316, 140] width 157 height 13
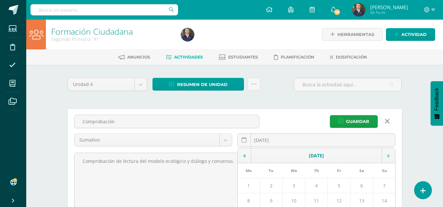
click at [389, 155] on td at bounding box center [387, 155] width 13 height 15
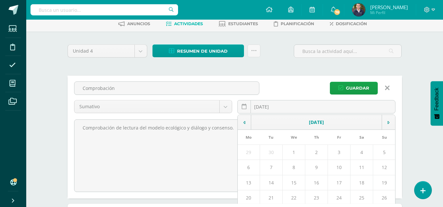
scroll to position [93, 0]
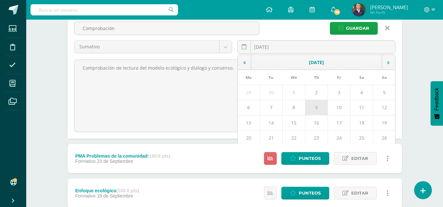
click at [316, 106] on td "9" at bounding box center [316, 107] width 23 height 15
type input "2025-10-09"
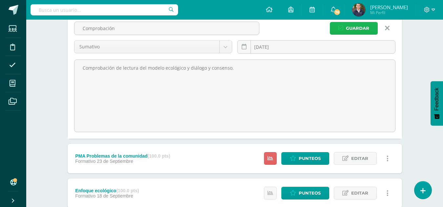
click at [355, 29] on span "Guardar" at bounding box center [357, 28] width 23 height 12
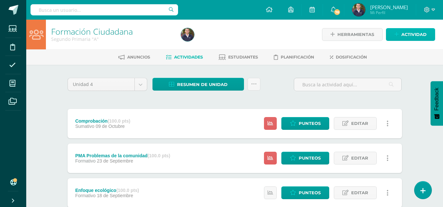
click at [421, 36] on span "Actividad" at bounding box center [413, 35] width 25 height 12
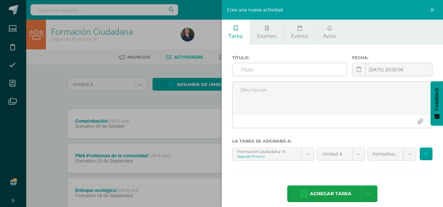
click at [274, 67] on input "text" at bounding box center [289, 69] width 114 height 13
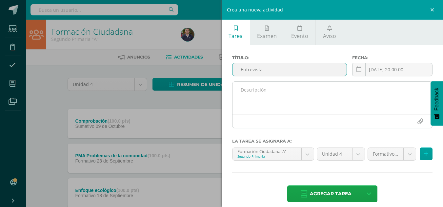
type input "Entrevista"
click at [249, 93] on textarea at bounding box center [332, 98] width 200 height 33
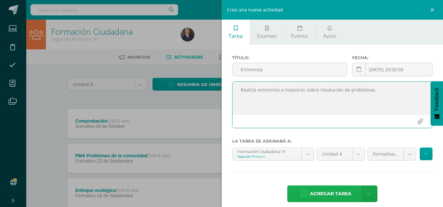
type textarea "Realiza entrevista a maestros sobre resolución de problemas."
click at [328, 192] on span "Agregar tarea" at bounding box center [331, 194] width 42 height 16
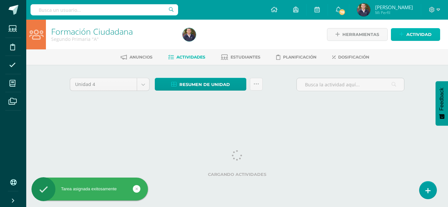
click at [419, 34] on span "Actividad" at bounding box center [418, 35] width 25 height 12
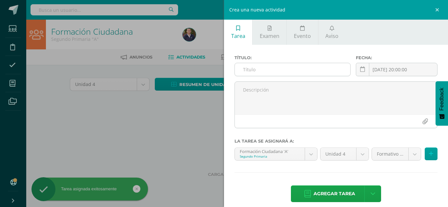
click at [260, 71] on input "text" at bounding box center [292, 69] width 115 height 13
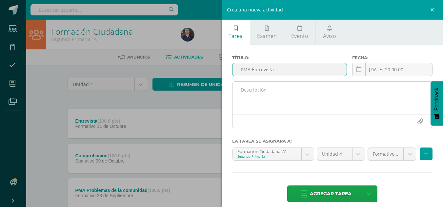
type input "PMA Entrevista"
click at [250, 90] on textarea at bounding box center [332, 98] width 200 height 33
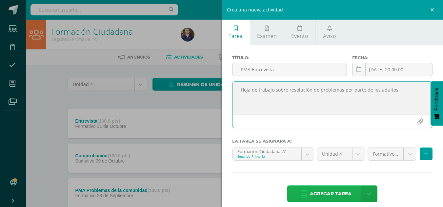
type textarea "Hoja de trabajo sobre resolución de problemas por parte de los adultos."
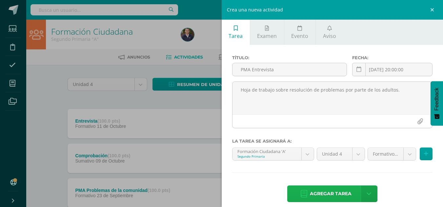
click at [326, 192] on span "Agregar tarea" at bounding box center [331, 194] width 42 height 16
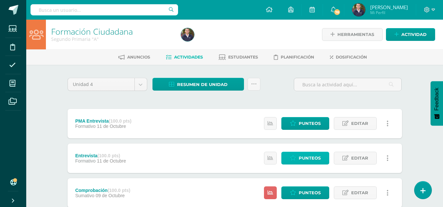
click at [303, 158] on span "Punteos" at bounding box center [309, 158] width 22 height 12
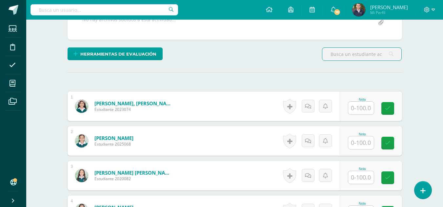
scroll to position [175, 0]
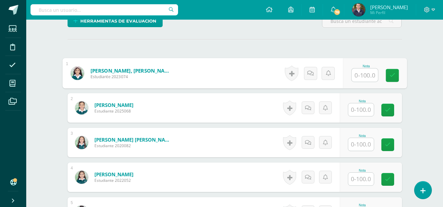
click at [364, 75] on input "text" at bounding box center [364, 75] width 26 height 13
type input "90"
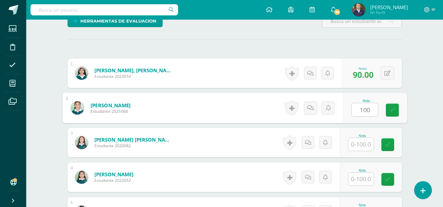
type input "100"
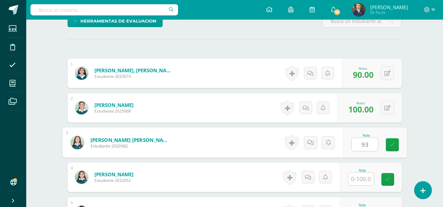
type input "93"
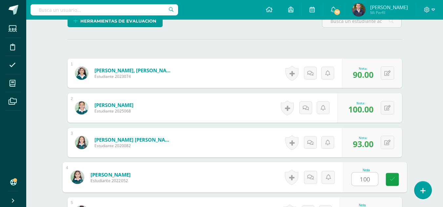
type input "100"
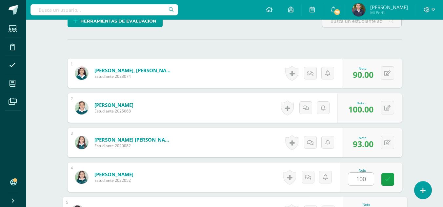
scroll to position [286, 0]
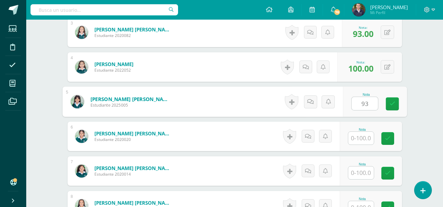
type input "93"
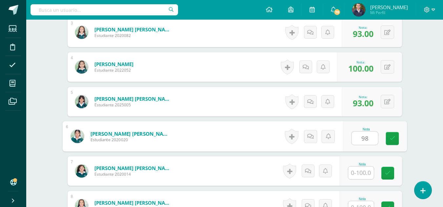
type input "98"
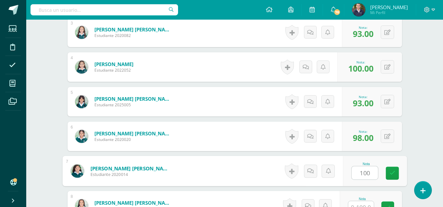
type input "100"
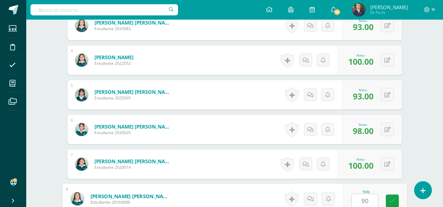
type input "90"
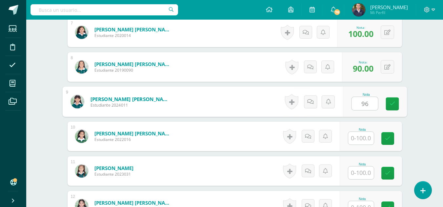
type input "96"
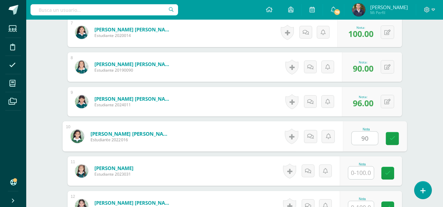
type input "90"
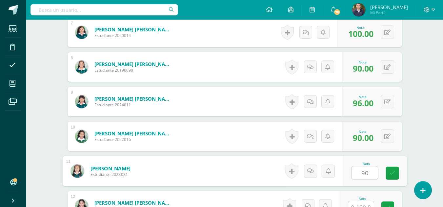
type input "90"
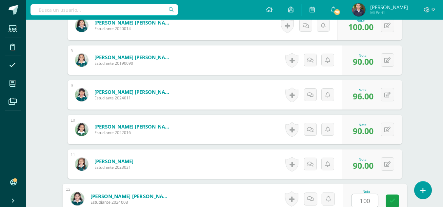
type input "100"
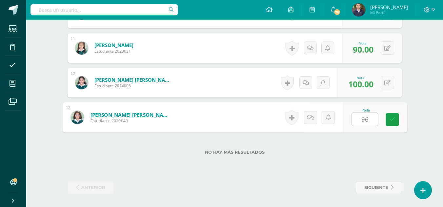
type input "96"
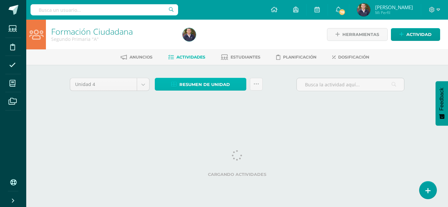
click at [210, 82] on span "Resumen de unidad" at bounding box center [204, 85] width 50 height 12
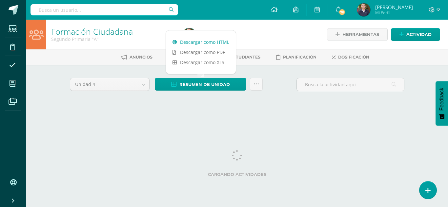
click at [195, 40] on link "Descargar como HTML" at bounding box center [201, 42] width 70 height 10
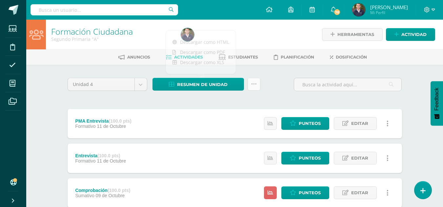
click at [255, 83] on icon at bounding box center [254, 85] width 6 height 6
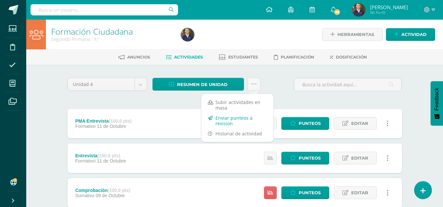
click at [228, 119] on link "Enviar punteos a revision" at bounding box center [237, 121] width 72 height 16
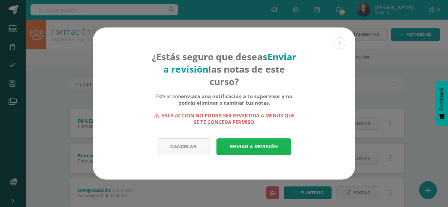
click at [252, 141] on link "Enviar a revisión" at bounding box center [253, 147] width 75 height 17
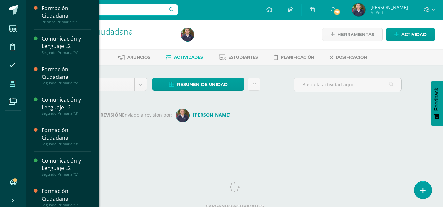
scroll to position [168, 0]
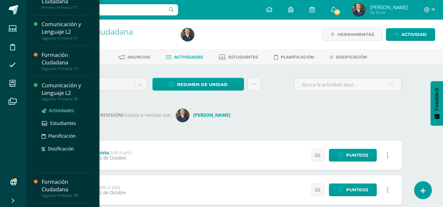
click at [59, 112] on span "Actividades" at bounding box center [61, 110] width 25 height 6
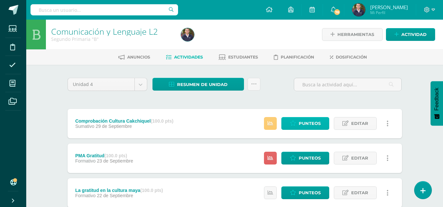
click at [300, 126] on span "Punteos" at bounding box center [309, 124] width 22 height 12
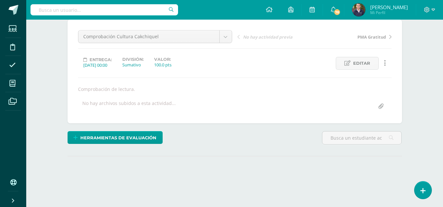
scroll to position [64, 0]
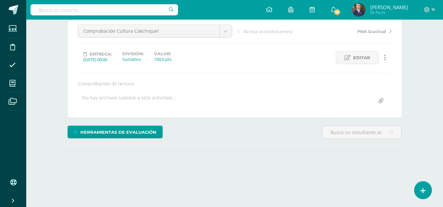
drag, startPoint x: 445, startPoint y: 47, endPoint x: 445, endPoint y: 88, distance: 41.0
click at [442, 88] on html "Estudiantes Disciplina Asistencia Mis cursos Archivos Soporte Ayuda Reportar un…" at bounding box center [221, 69] width 443 height 266
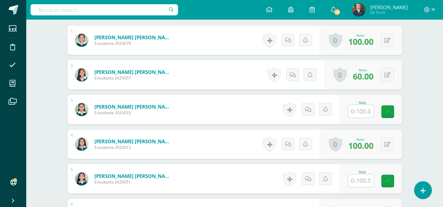
scroll to position [297, 0]
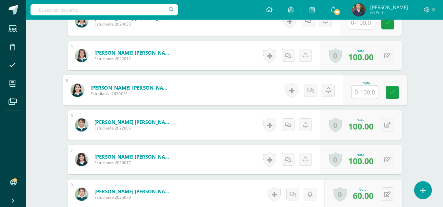
click at [365, 94] on input "text" at bounding box center [364, 92] width 26 height 13
type input "100"
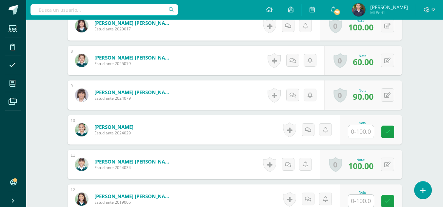
scroll to position [434, 0]
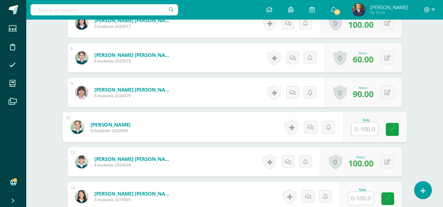
click at [365, 128] on input "text" at bounding box center [364, 129] width 26 height 13
type input "50"
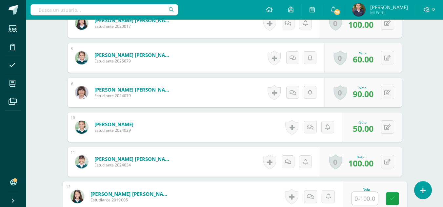
click at [364, 201] on input "text" at bounding box center [364, 198] width 26 height 13
type input "100"
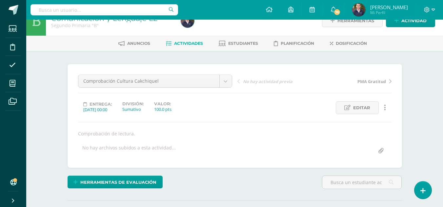
scroll to position [0, 0]
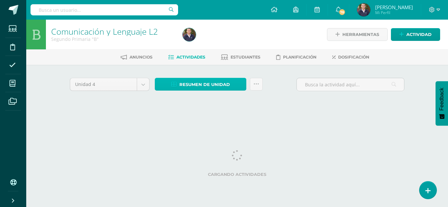
click at [198, 83] on span "Resumen de unidad" at bounding box center [204, 85] width 50 height 12
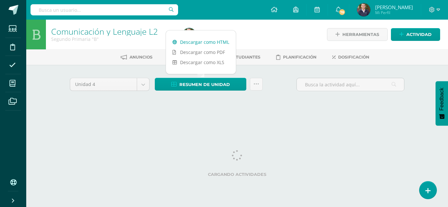
click at [197, 41] on link "Descargar como HTML" at bounding box center [201, 42] width 70 height 10
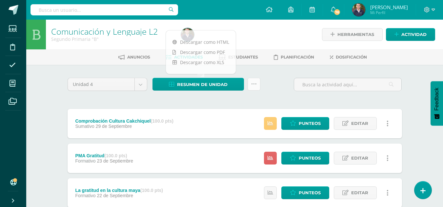
click at [254, 84] on icon at bounding box center [254, 85] width 6 height 6
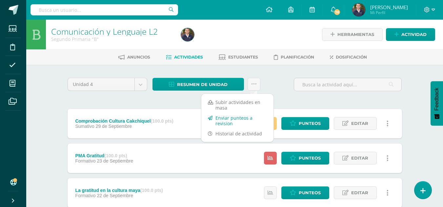
click at [232, 119] on link "Enviar punteos a revision" at bounding box center [237, 121] width 72 height 16
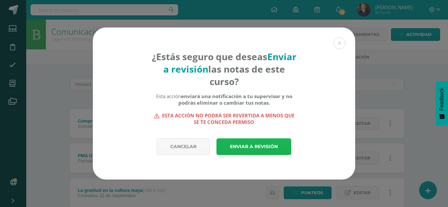
click at [243, 150] on link "Enviar a revisión" at bounding box center [253, 147] width 75 height 17
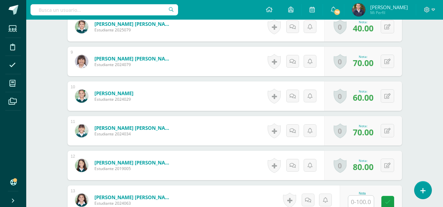
scroll to position [508, 0]
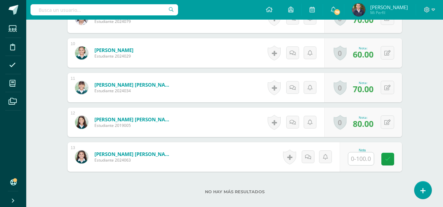
click at [360, 162] on input "text" at bounding box center [361, 159] width 26 height 13
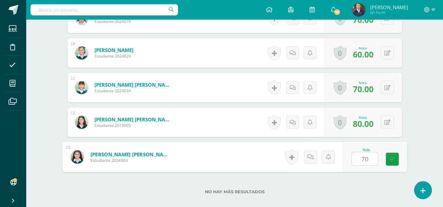
type input "70"
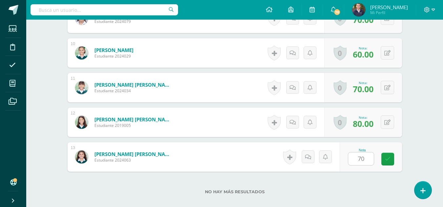
scroll to position [548, 0]
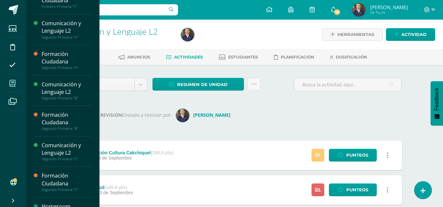
scroll to position [169, 0]
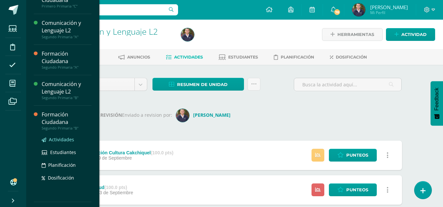
click at [58, 140] on span "Actividades" at bounding box center [61, 140] width 25 height 6
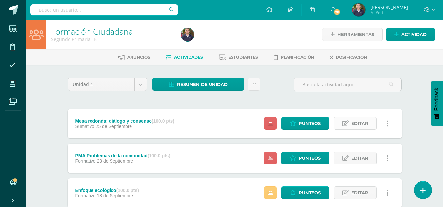
click at [363, 124] on span "Editar" at bounding box center [359, 124] width 17 height 12
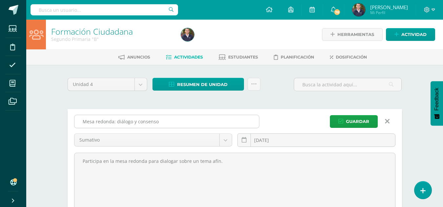
drag, startPoint x: 160, startPoint y: 120, endPoint x: 74, endPoint y: 125, distance: 86.7
click at [74, 125] on div "Mesa redonda: diálogo y consenso" at bounding box center [166, 121] width 185 height 13
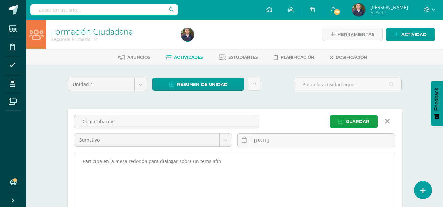
type input "Comprobación"
drag, startPoint x: 219, startPoint y: 163, endPoint x: 75, endPoint y: 160, distance: 143.5
click at [75, 160] on textarea "Participa en la mesa redonda para dialogar sobre un tema afín." at bounding box center [234, 189] width 320 height 72
paste textarea "Comprobación de lectura del modelo ecológico y diálogo y consenso"
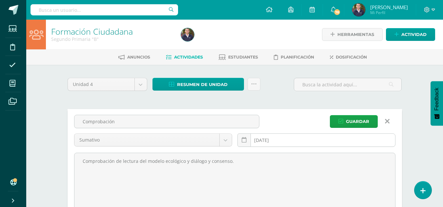
type textarea "Comprobación de lectura del modelo ecológico y diálogo y consenso."
click at [272, 141] on input "2025-09-25" at bounding box center [316, 140] width 157 height 13
click at [246, 142] on icon at bounding box center [243, 141] width 5 height 6
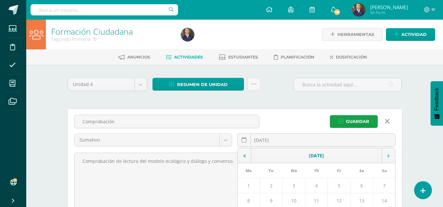
click at [387, 156] on icon at bounding box center [388, 156] width 2 height 5
click at [315, 199] on td "9" at bounding box center [316, 201] width 23 height 15
type input "[DATE]"
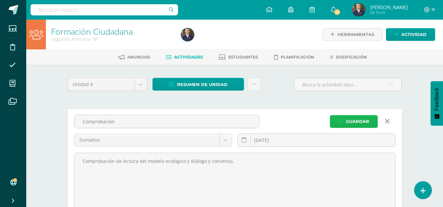
click at [359, 120] on span "Guardar" at bounding box center [357, 122] width 23 height 12
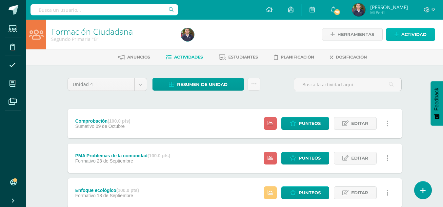
click at [415, 36] on span "Actividad" at bounding box center [413, 35] width 25 height 12
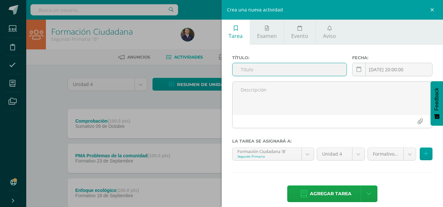
click at [244, 71] on input "text" at bounding box center [289, 69] width 114 height 13
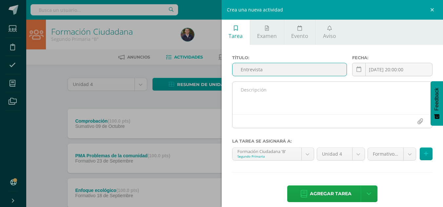
type input "Entrevista"
click at [243, 92] on textarea at bounding box center [332, 98] width 200 height 33
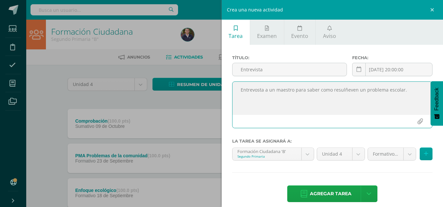
click at [348, 90] on textarea "Entrevosta a un maestro para saber como resulñeven un problema escolar." at bounding box center [332, 98] width 200 height 33
type textarea "Entrevista a un maestro para saber como resuelve un problema escolar."
click at [336, 194] on span "Agregar tarea" at bounding box center [331, 194] width 42 height 16
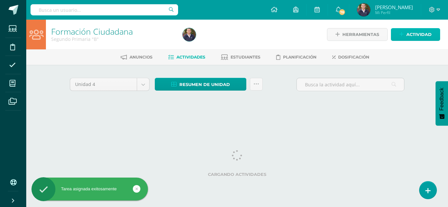
click at [416, 33] on span "Actividad" at bounding box center [418, 35] width 25 height 12
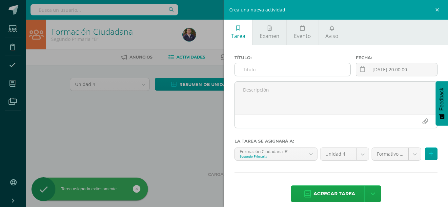
click at [268, 68] on input "text" at bounding box center [292, 69] width 115 height 13
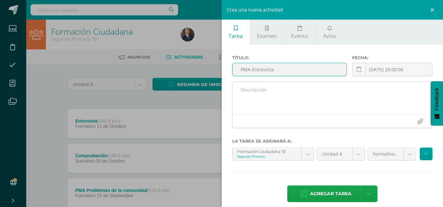
type input "PMA Entrevista"
click at [257, 87] on textarea at bounding box center [332, 98] width 200 height 33
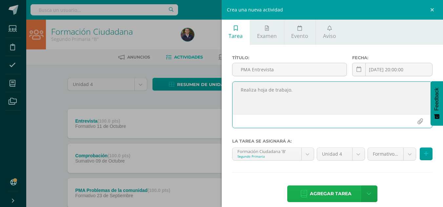
type textarea "Realiza hoja de trabajo."
click at [337, 197] on span "Agregar tarea" at bounding box center [331, 194] width 42 height 16
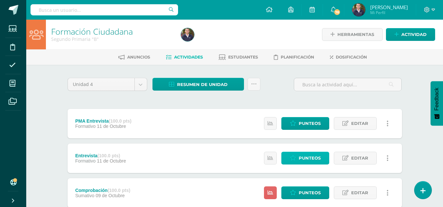
click at [304, 159] on span "Punteos" at bounding box center [309, 158] width 22 height 12
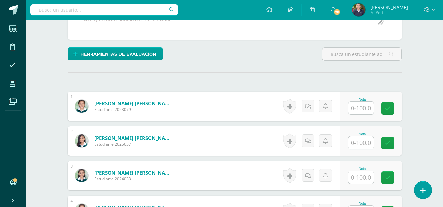
scroll to position [144, 0]
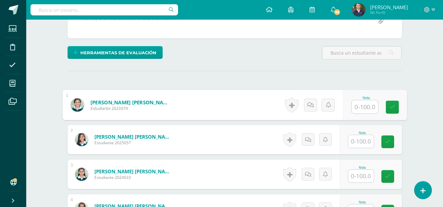
click at [354, 108] on input "text" at bounding box center [364, 107] width 26 height 13
type input "100"
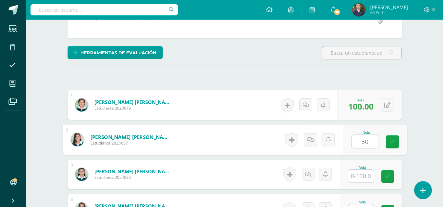
type input "80"
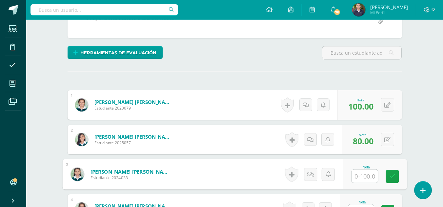
scroll to position [154, 0]
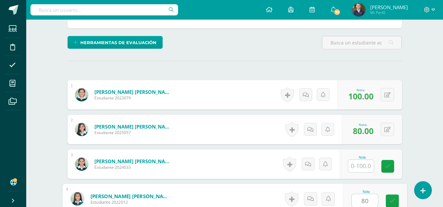
type input "80"
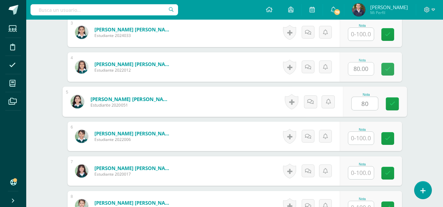
type input "80"
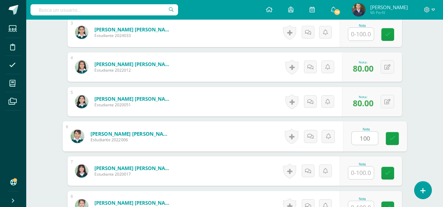
type input "100"
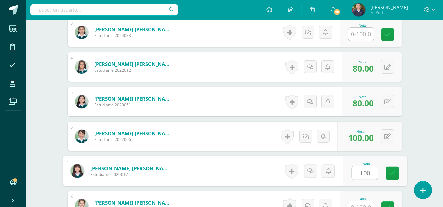
type input "100"
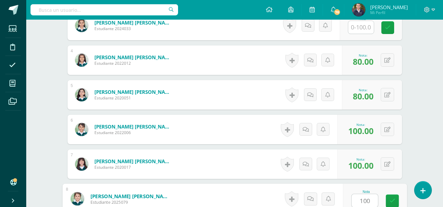
type input "100"
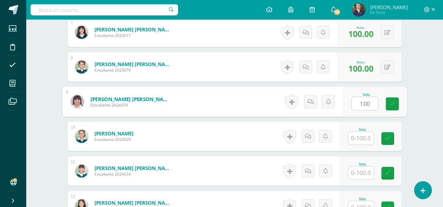
type input "100"
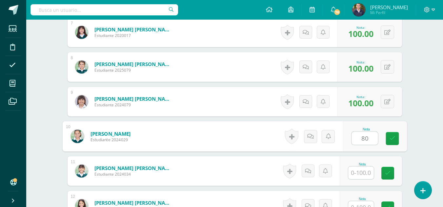
type input "80"
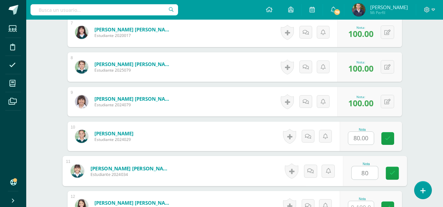
type input "80"
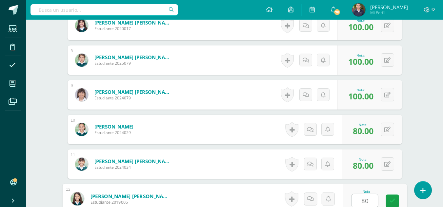
type input "80"
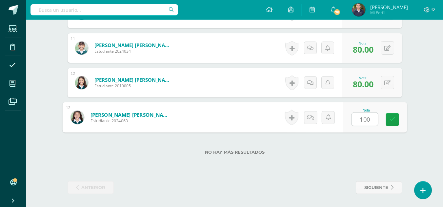
type input "100"
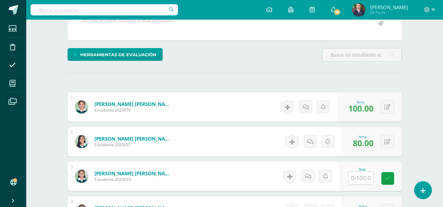
scroll to position [67, 0]
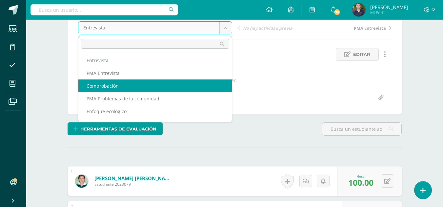
select select "/dashboard/teacher/grade-activity/263393/"
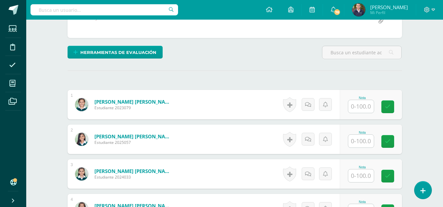
scroll to position [146, 0]
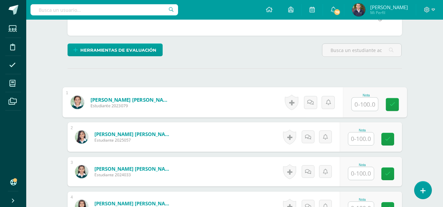
click at [360, 103] on input "text" at bounding box center [364, 104] width 26 height 13
type input "80"
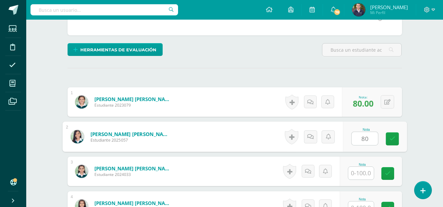
type input "80"
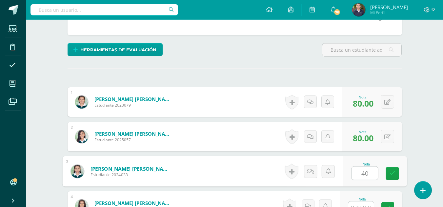
type input "40"
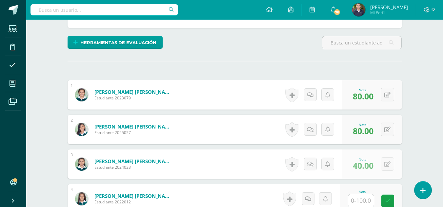
scroll to position [286, 0]
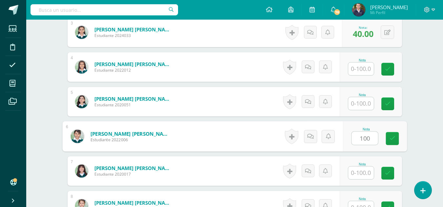
type input "100"
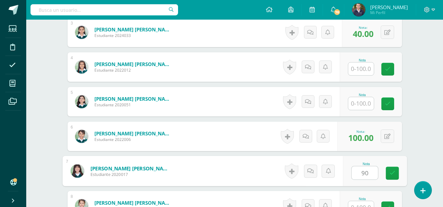
type input "90"
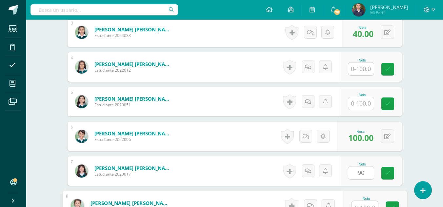
scroll to position [293, 0]
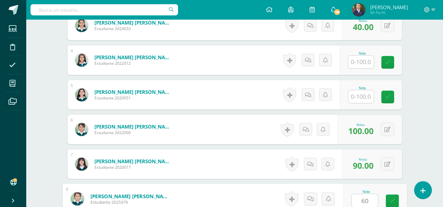
type input "60"
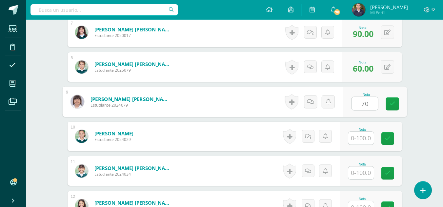
type input "70"
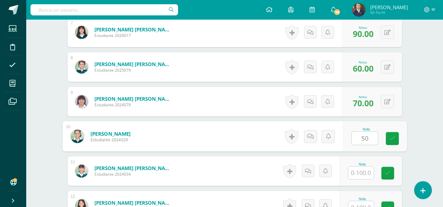
type input "50"
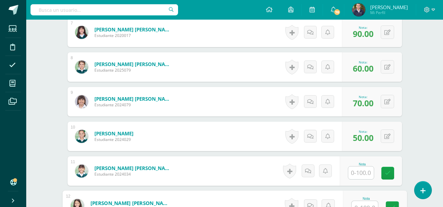
scroll to position [431, 0]
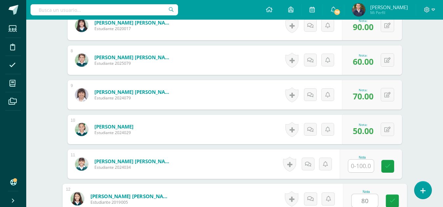
type input "80"
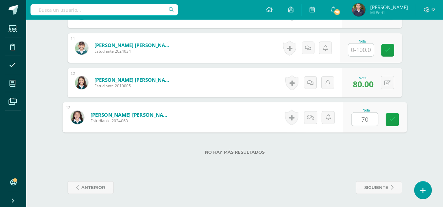
type input "70"
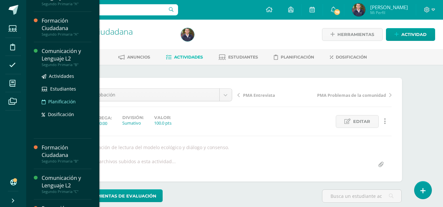
scroll to position [210, 0]
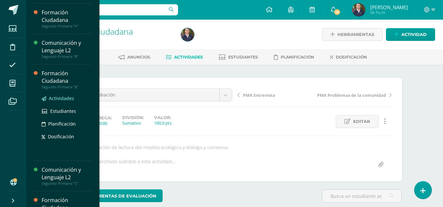
click at [59, 98] on span "Actividades" at bounding box center [61, 98] width 25 height 6
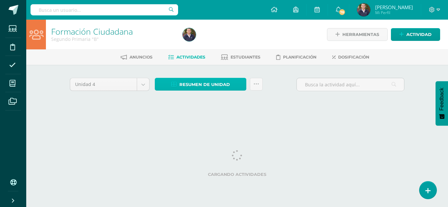
click at [204, 86] on span "Resumen de unidad" at bounding box center [204, 85] width 50 height 12
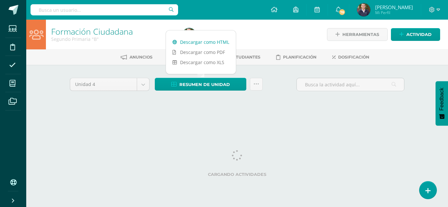
click at [200, 44] on link "Descargar como HTML" at bounding box center [201, 42] width 70 height 10
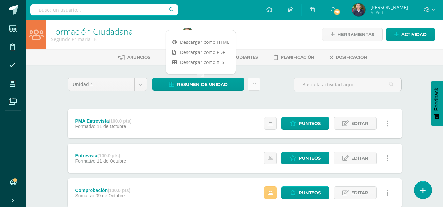
click at [257, 82] on link at bounding box center [253, 84] width 13 height 13
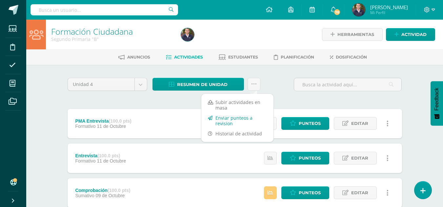
click at [231, 120] on link "Enviar punteos a revision" at bounding box center [237, 121] width 72 height 16
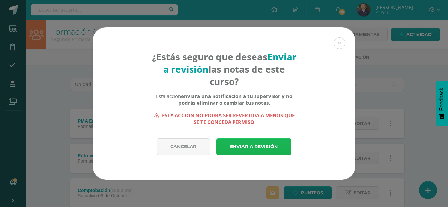
click at [245, 146] on link "Enviar a revisión" at bounding box center [253, 147] width 75 height 17
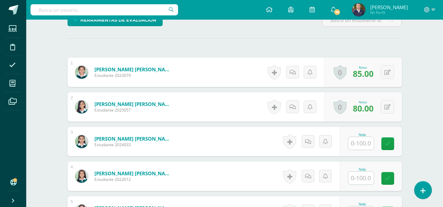
scroll to position [177, 0]
click at [361, 181] on input "text" at bounding box center [361, 178] width 26 height 13
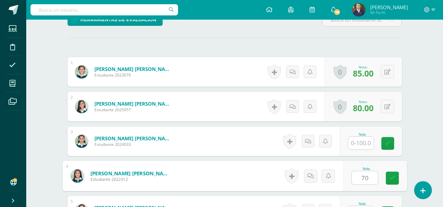
type input "70"
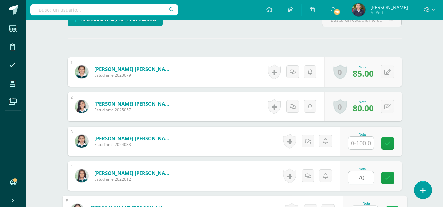
scroll to position [188, 0]
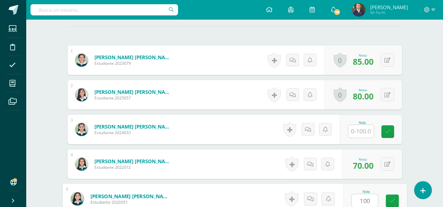
type input "100"
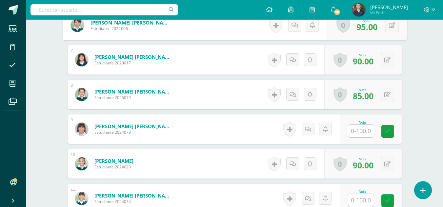
scroll to position [405, 0]
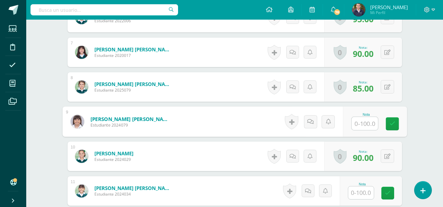
click at [364, 123] on input "text" at bounding box center [364, 123] width 26 height 13
type input "70"
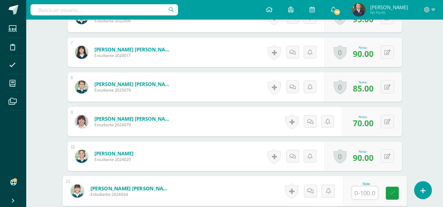
click at [360, 192] on input "text" at bounding box center [364, 193] width 26 height 13
type input "80"
